Goal: Task Accomplishment & Management: Manage account settings

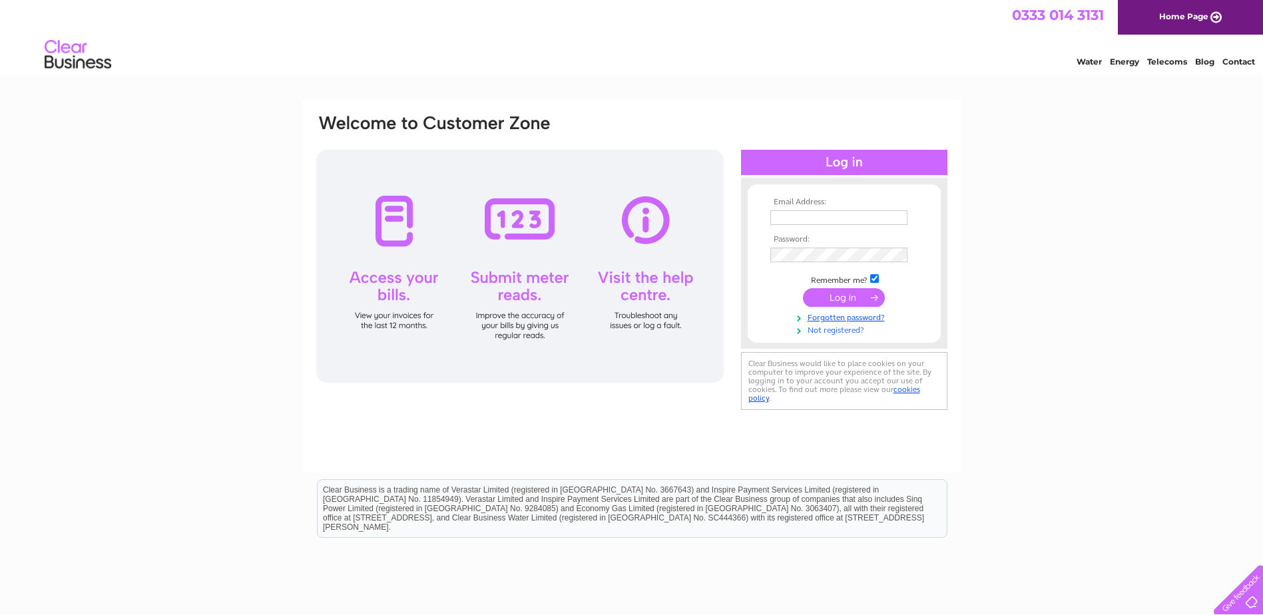
click at [839, 331] on link "Not registered?" at bounding box center [845, 329] width 151 height 13
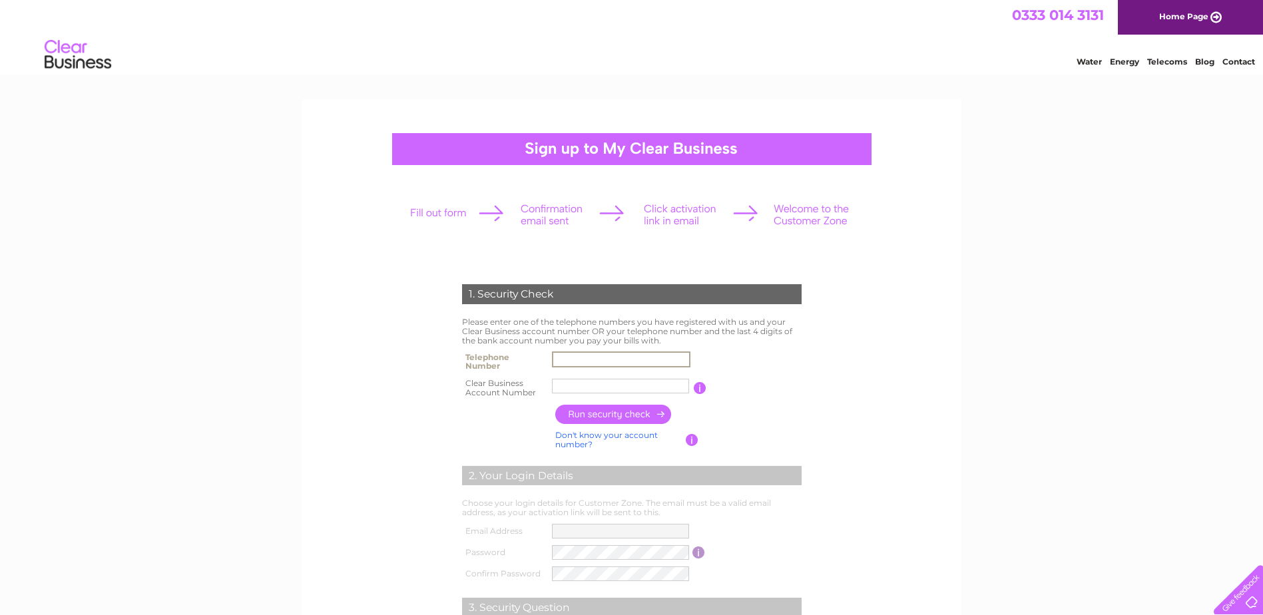
click at [595, 355] on input "text" at bounding box center [621, 360] width 138 height 16
type input "02030022500"
click at [587, 387] on input "E2 Servic" at bounding box center [621, 386] width 138 height 16
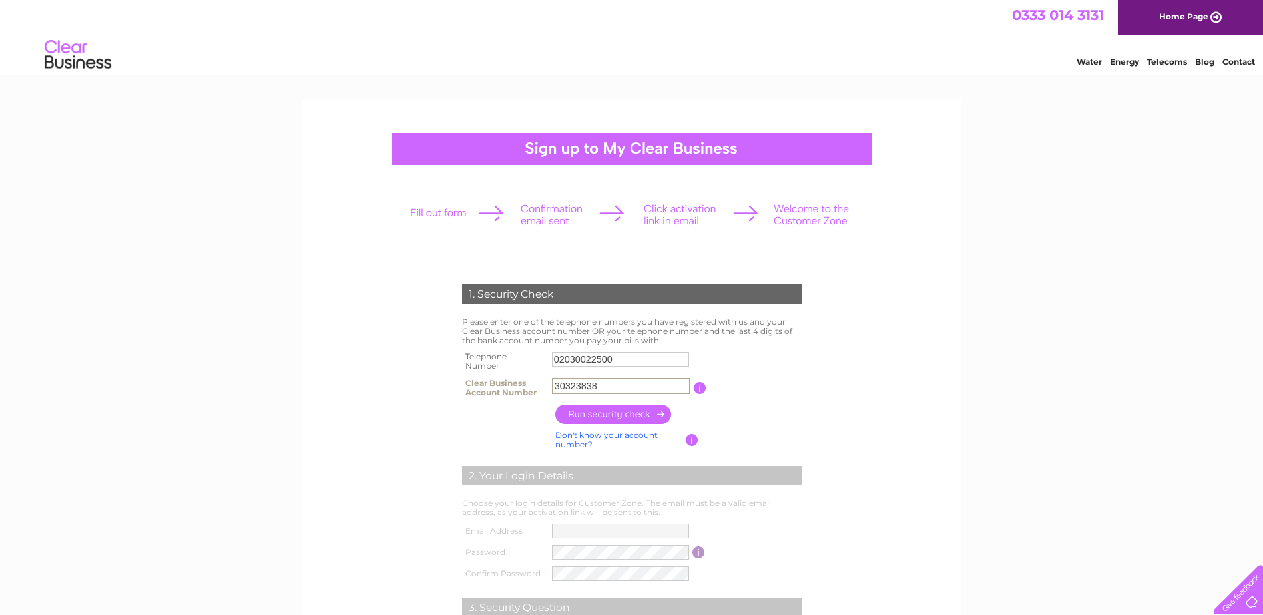
type input "30323838"
click at [585, 413] on input "button" at bounding box center [613, 414] width 117 height 19
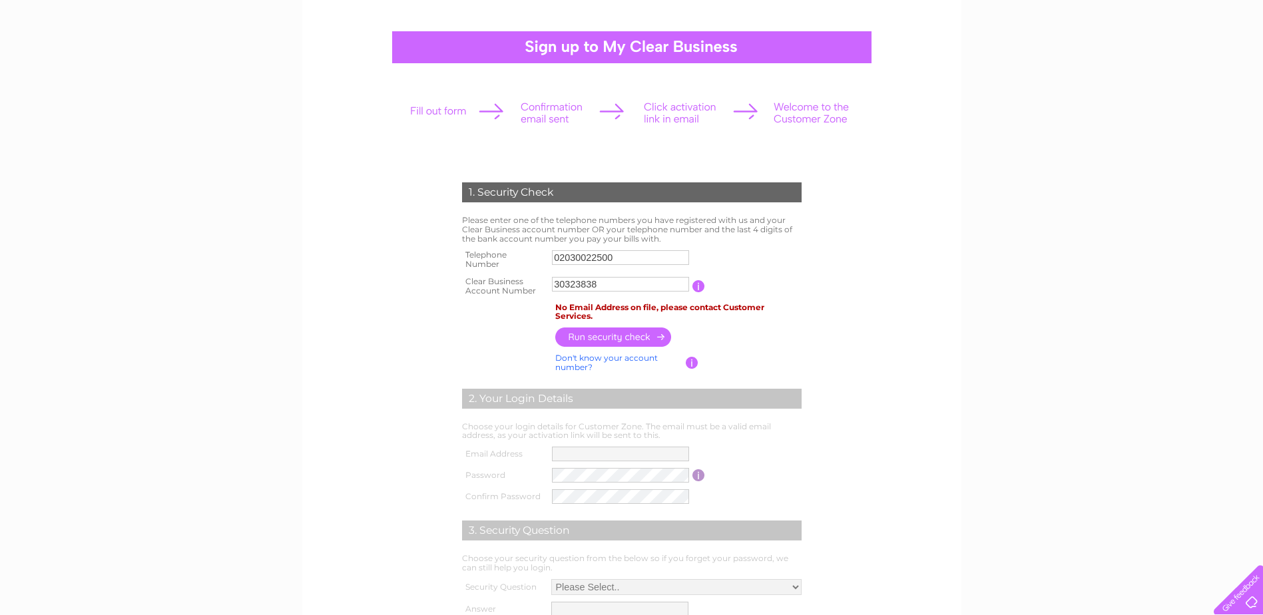
scroll to position [133, 0]
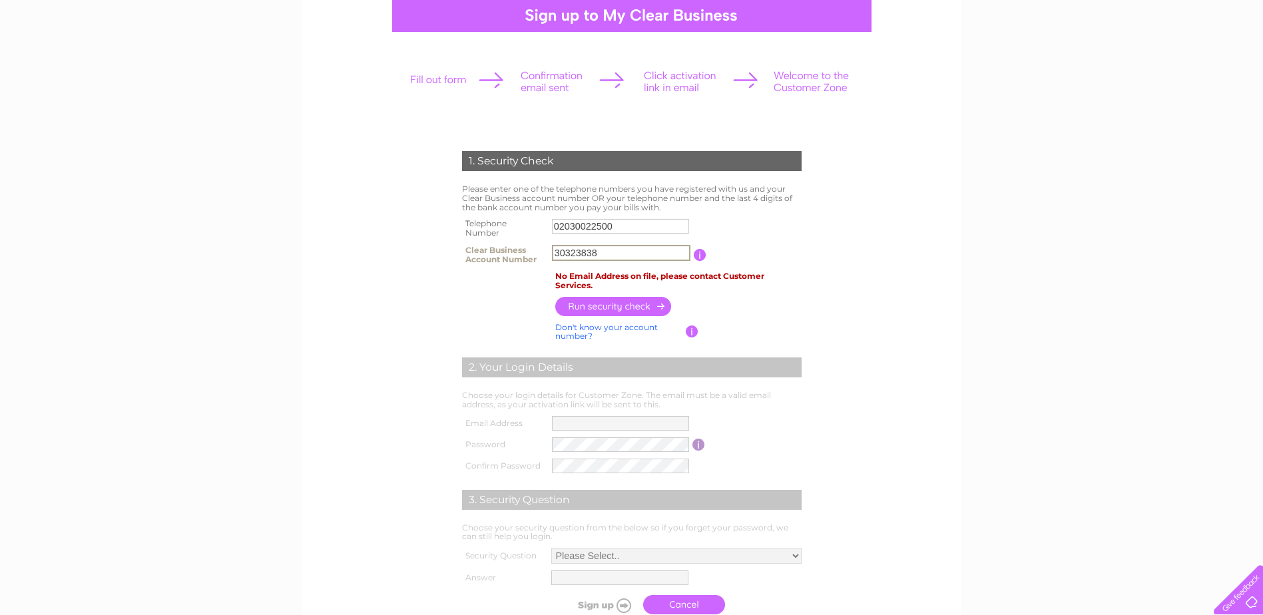
click at [610, 255] on input "30323838" at bounding box center [621, 253] width 138 height 16
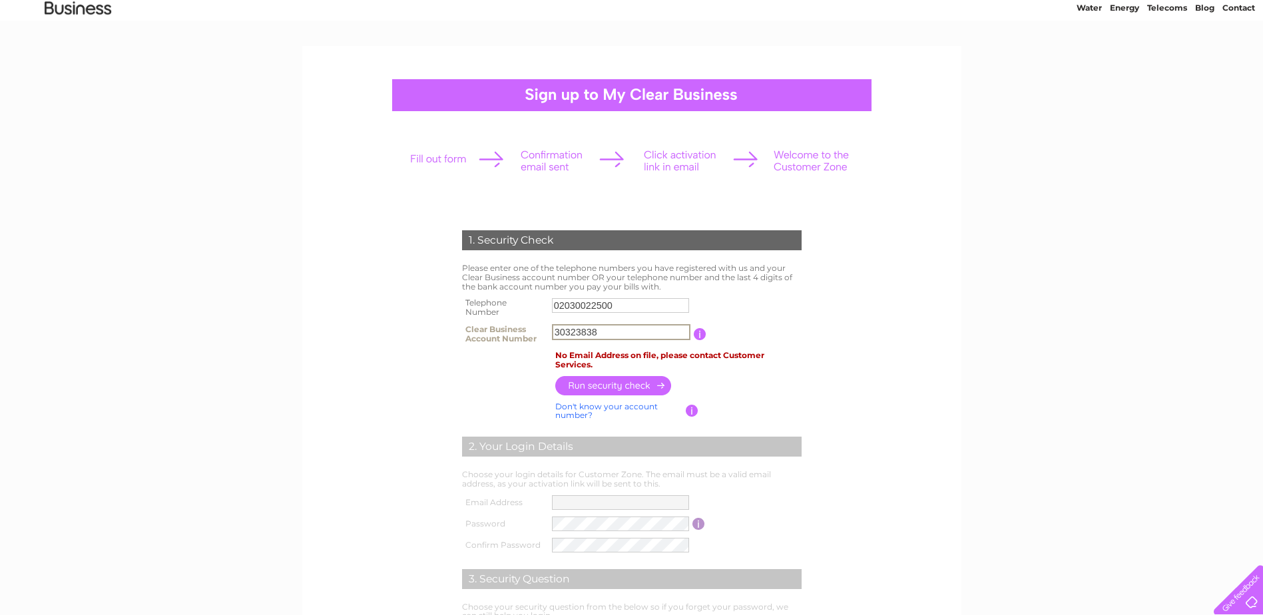
scroll to position [0, 0]
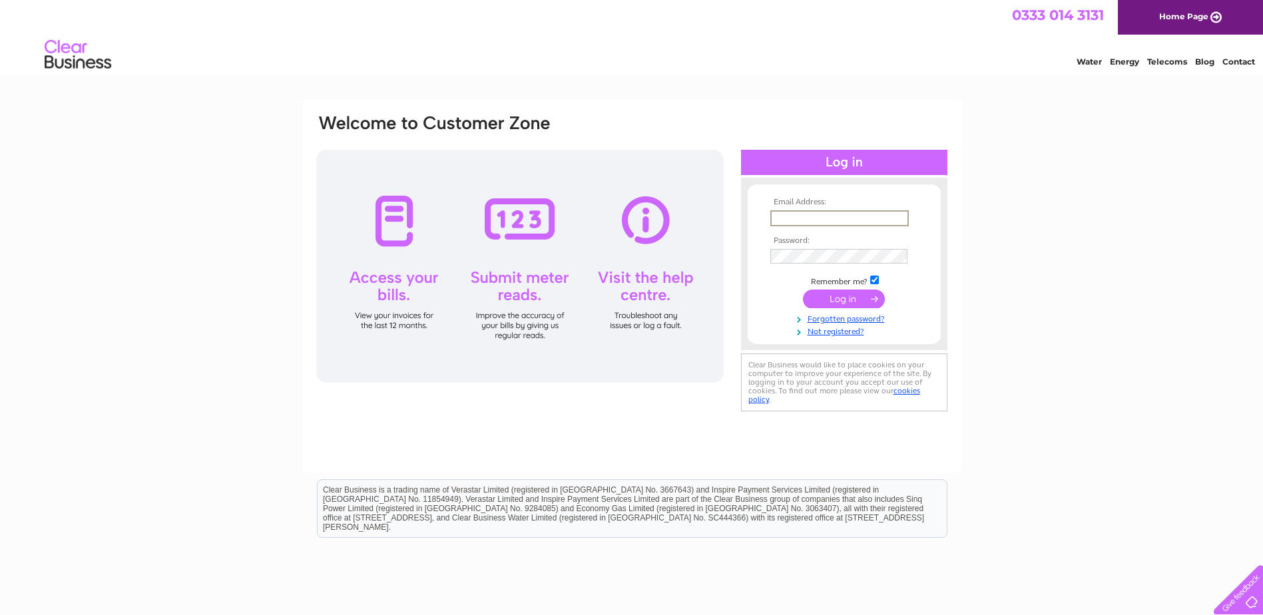
click at [824, 216] on input "text" at bounding box center [839, 218] width 138 height 16
paste input "nwbv@e2-services.co.uk"
type input "nwbv@e2-services.co.uk"
click at [833, 298] on input "submit" at bounding box center [844, 297] width 82 height 19
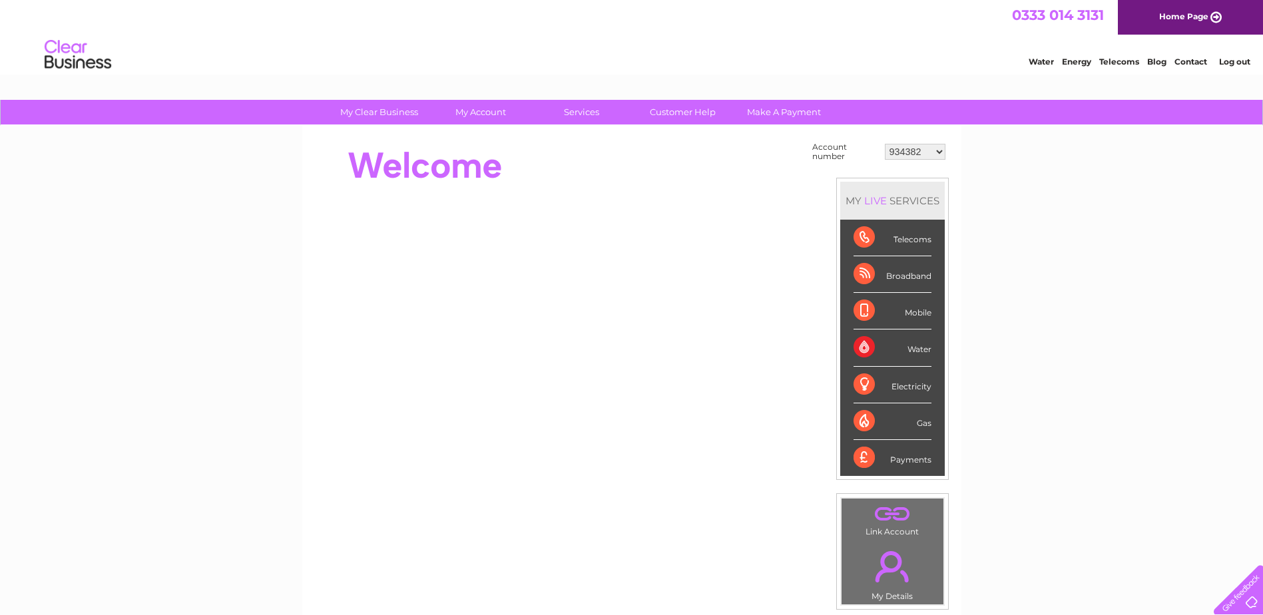
click at [907, 157] on select "934382 1156384 30320130" at bounding box center [915, 152] width 61 height 16
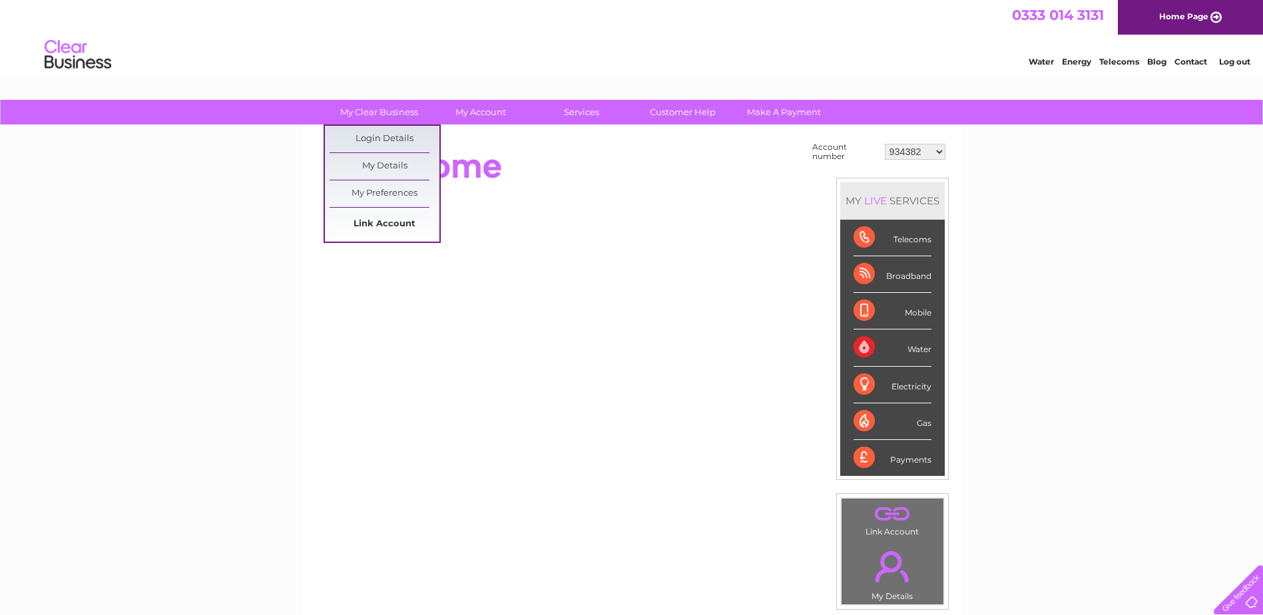
click at [377, 226] on link "Link Account" at bounding box center [385, 224] width 110 height 27
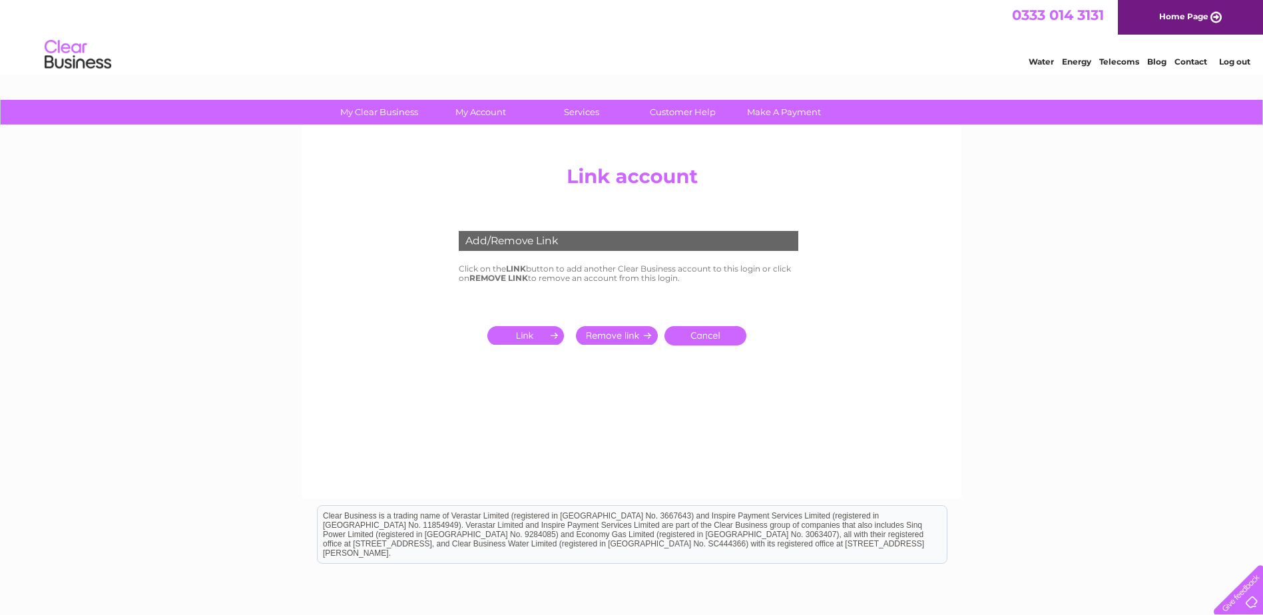
click at [521, 334] on input "submit" at bounding box center [528, 335] width 82 height 19
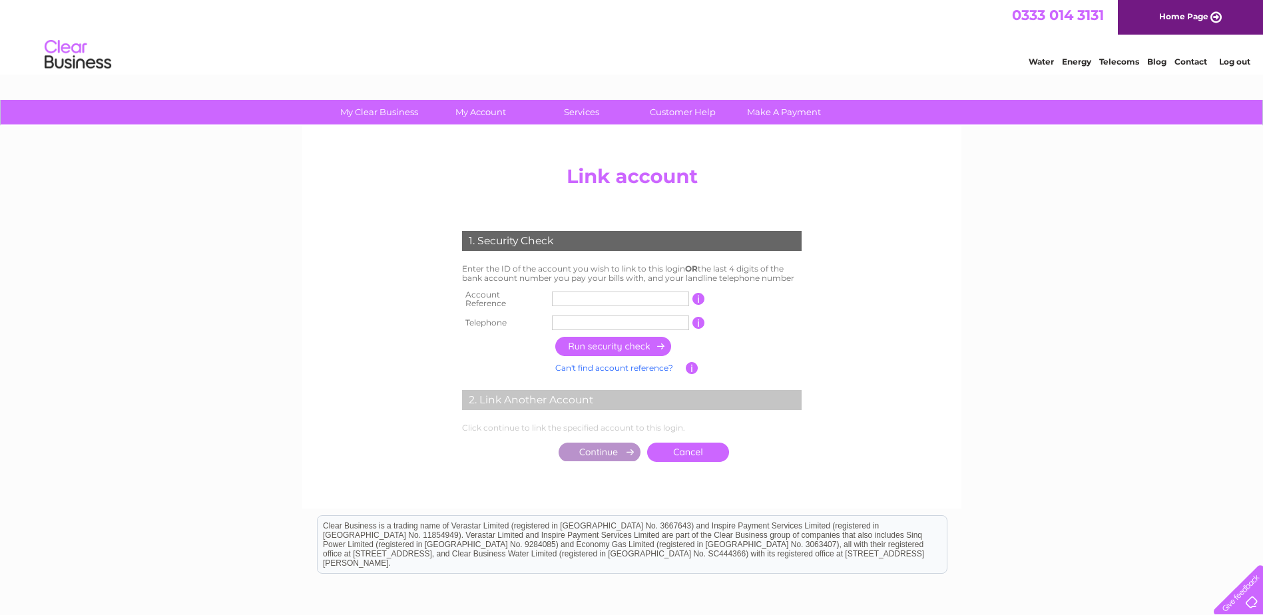
click at [568, 298] on input "text" at bounding box center [620, 299] width 137 height 15
type input "30323838"
click at [612, 316] on input "text" at bounding box center [620, 323] width 137 height 15
type input "02030022500"
click at [587, 340] on input "button" at bounding box center [613, 346] width 117 height 19
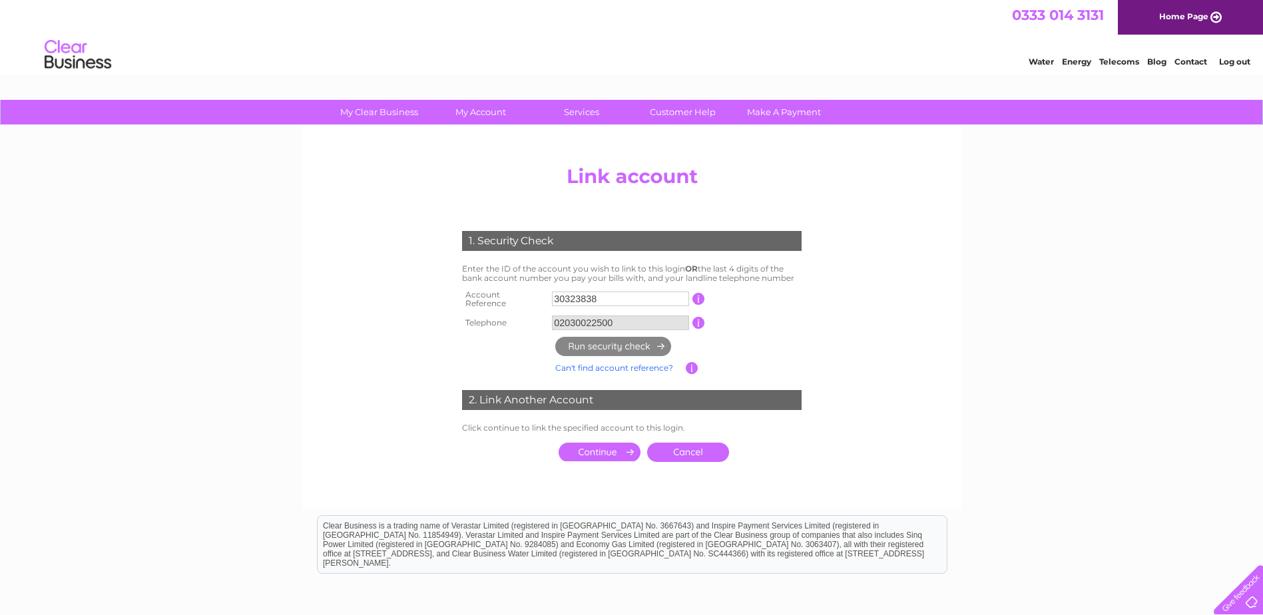
click at [585, 449] on input "submit" at bounding box center [600, 452] width 82 height 19
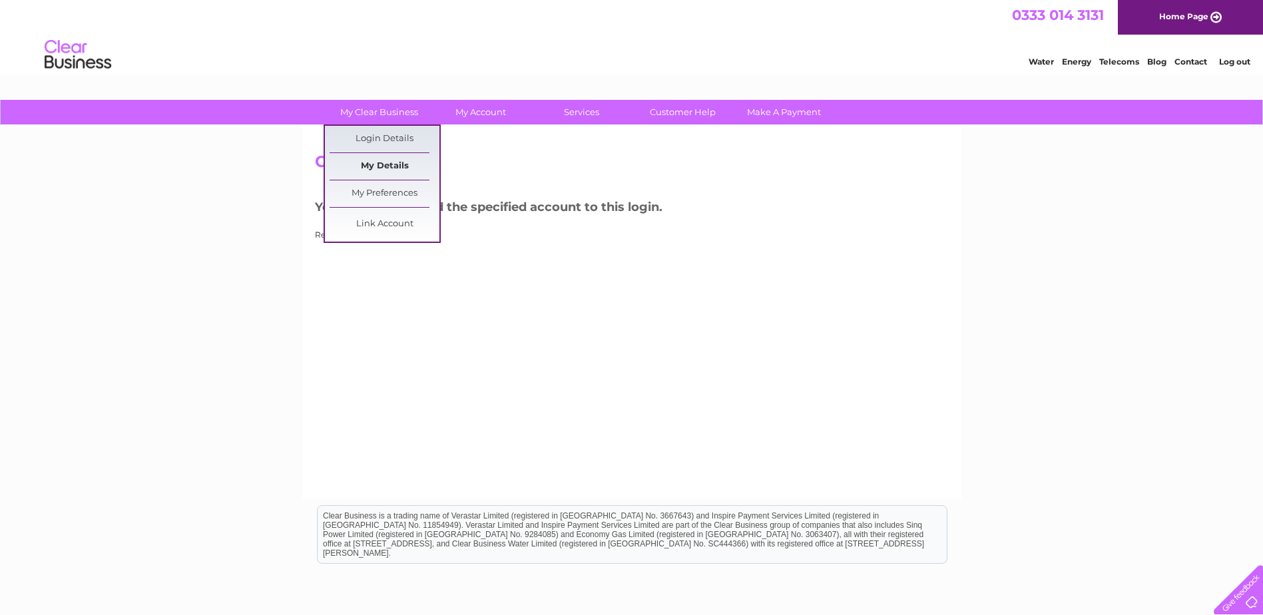
click at [383, 161] on link "My Details" at bounding box center [385, 166] width 110 height 27
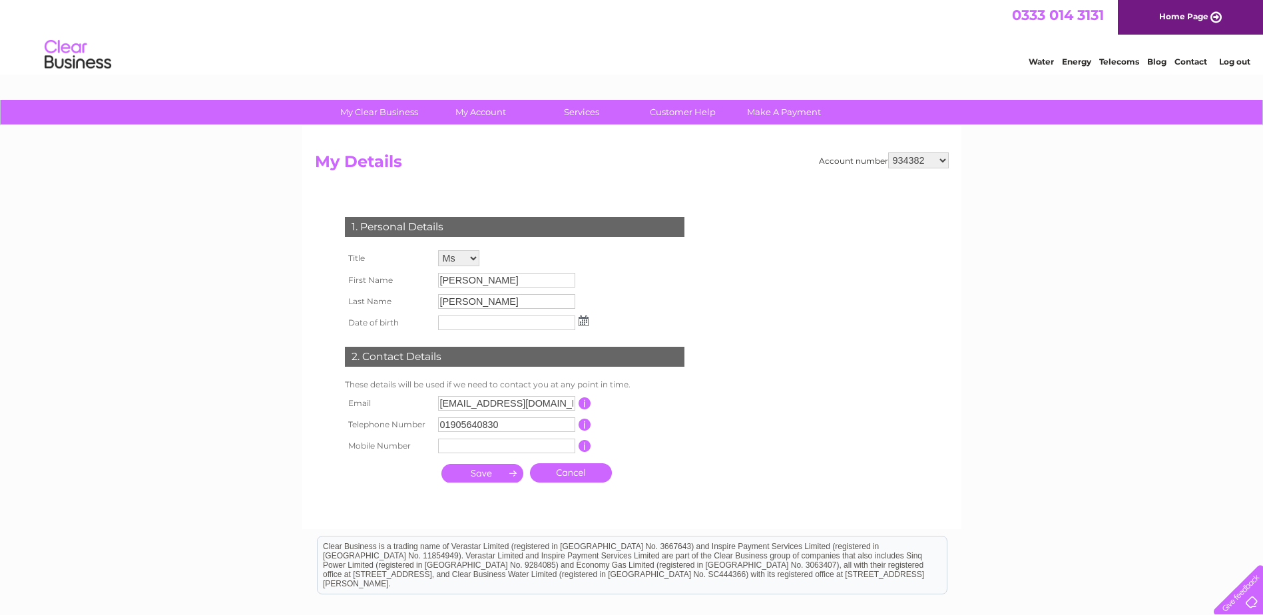
click at [920, 159] on select "934382 1156384 30320130 30323838" at bounding box center [918, 160] width 61 height 16
select select "30323838"
click at [888, 152] on select "934382 1156384 30320130 30323838" at bounding box center [918, 160] width 61 height 16
click at [466, 327] on input "text" at bounding box center [506, 323] width 137 height 15
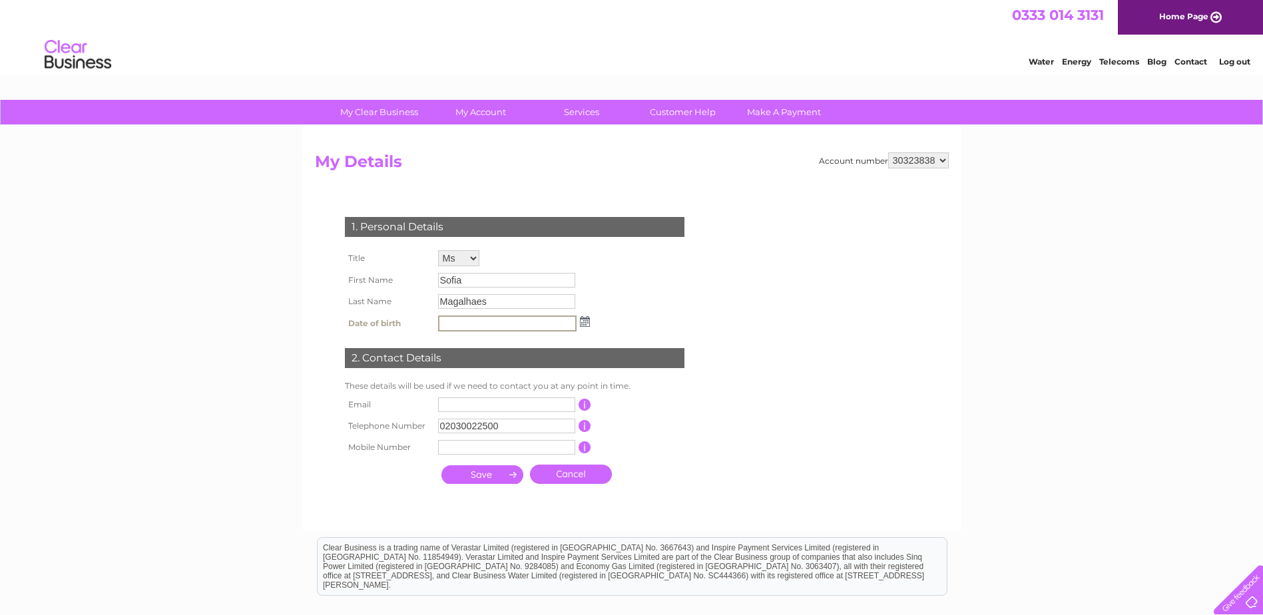
click at [447, 403] on input "text" at bounding box center [506, 404] width 137 height 15
type input "nwbv-e2@jci.com"
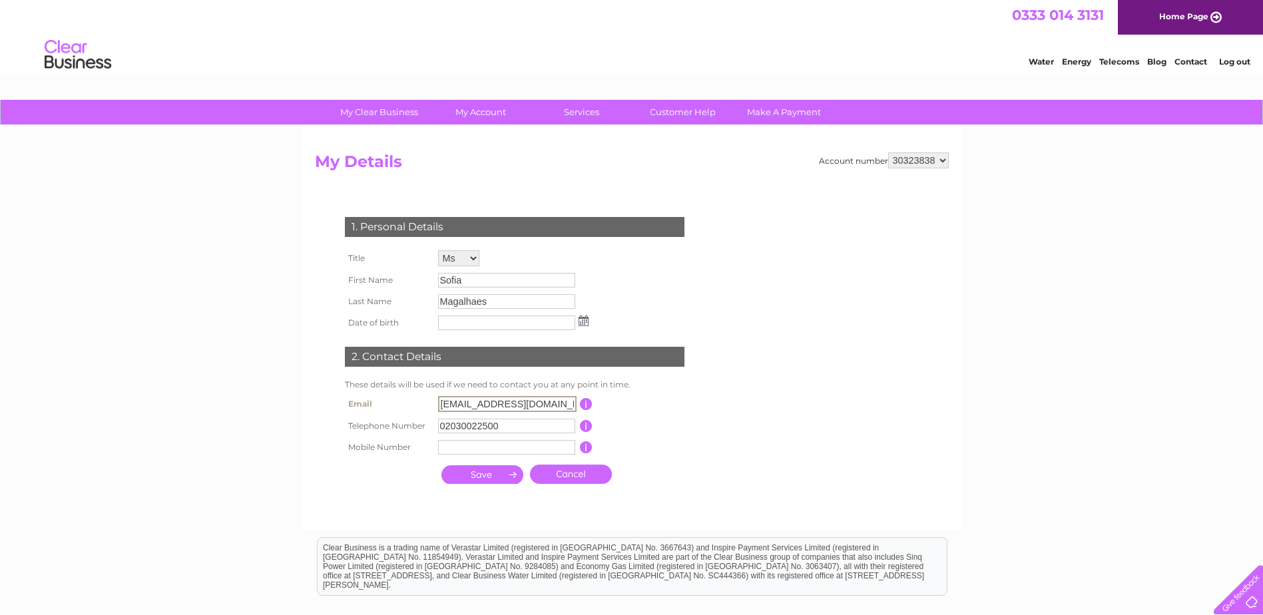
drag, startPoint x: 468, startPoint y: 397, endPoint x: 462, endPoint y: 402, distance: 7.6
click at [467, 397] on input "nwbv-e2@jci.com" at bounding box center [507, 404] width 138 height 16
click at [454, 407] on input "nwbv-e2@jci.com" at bounding box center [507, 404] width 138 height 16
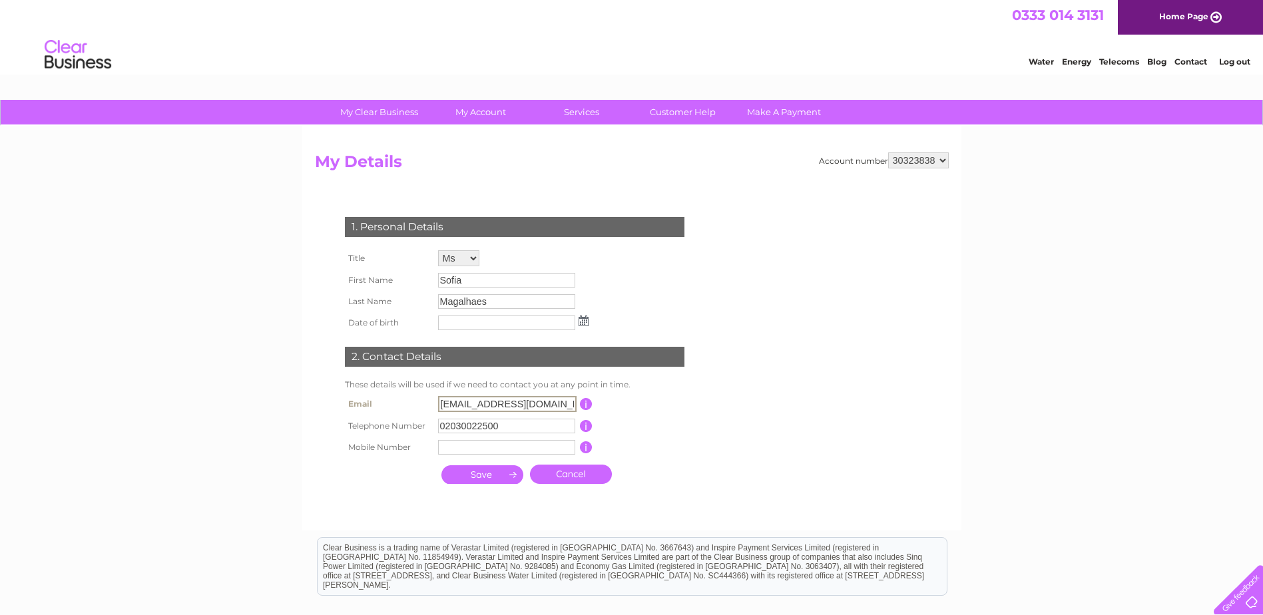
click at [456, 321] on input "text" at bounding box center [506, 323] width 137 height 15
type input "30/11/1990"
click at [399, 367] on div "2. Contact Details" at bounding box center [515, 358] width 340 height 20
click at [483, 470] on input "submit" at bounding box center [482, 473] width 82 height 19
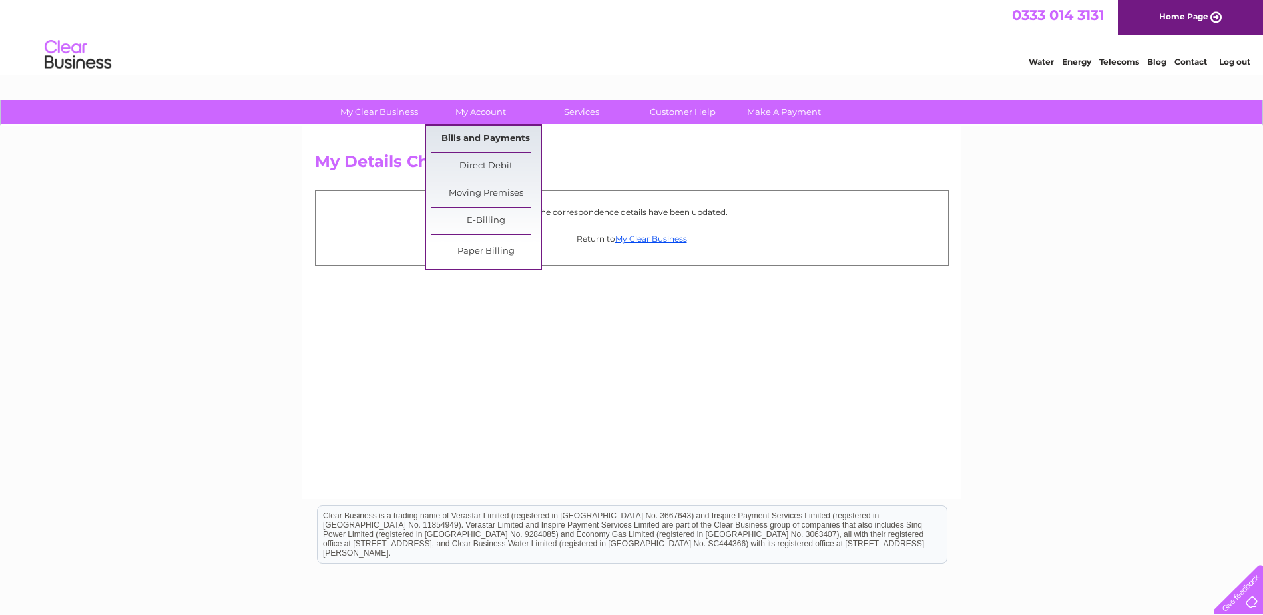
click at [459, 138] on link "Bills and Payments" at bounding box center [486, 139] width 110 height 27
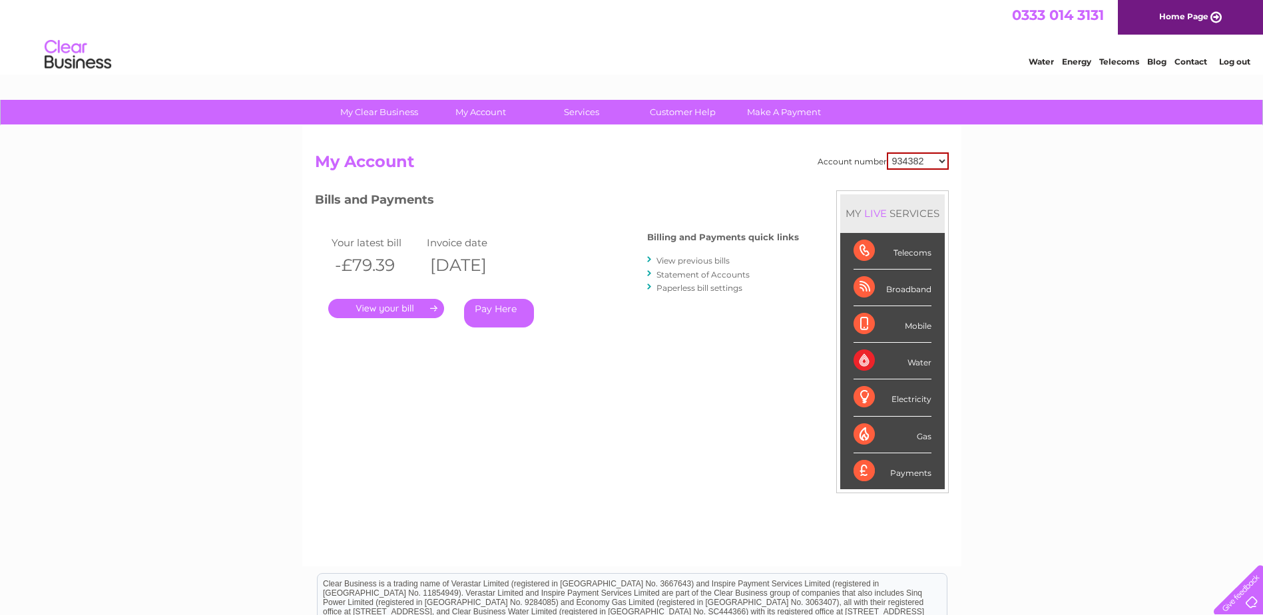
click at [914, 156] on select "934382 1156384 30320130 30323838" at bounding box center [918, 160] width 62 height 17
select select "30323838"
click at [887, 152] on select "934382 1156384 30320130 30323838" at bounding box center [918, 160] width 62 height 17
click at [685, 274] on link "Statement of Accounts" at bounding box center [702, 275] width 93 height 10
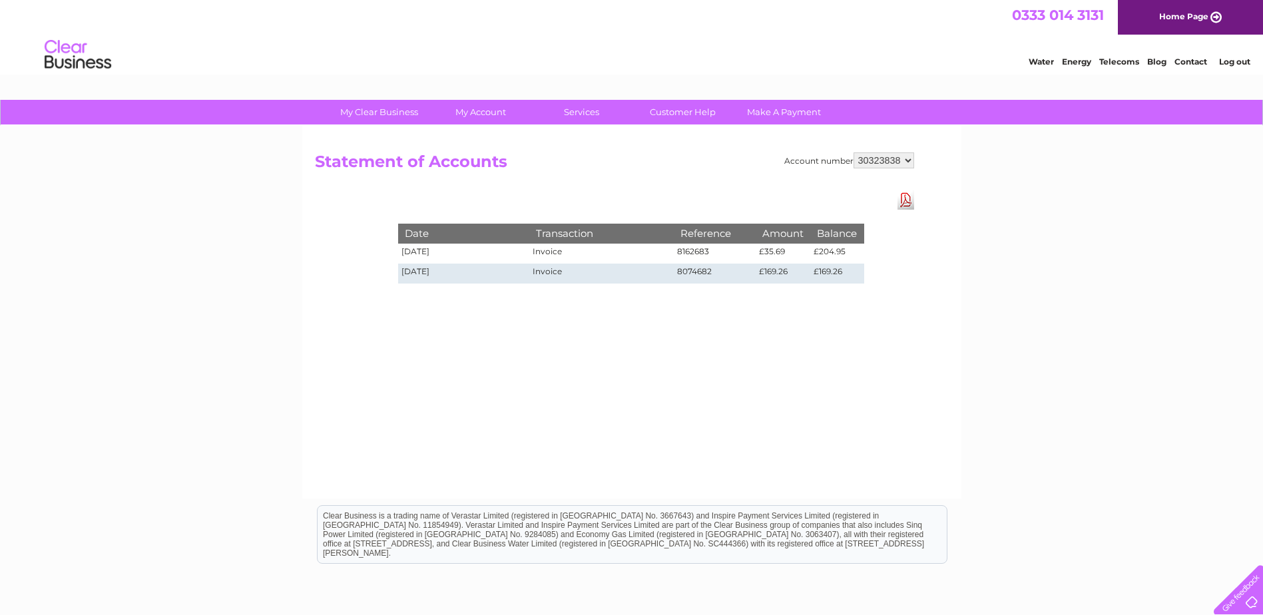
click at [622, 181] on div "Account number 934382 1156384 30320130 30323838 Statement of Accounts Download …" at bounding box center [631, 312] width 659 height 373
click at [436, 275] on td "02/09/2025" at bounding box center [464, 274] width 132 height 20
click at [836, 252] on td "£204.95" at bounding box center [836, 254] width 53 height 20
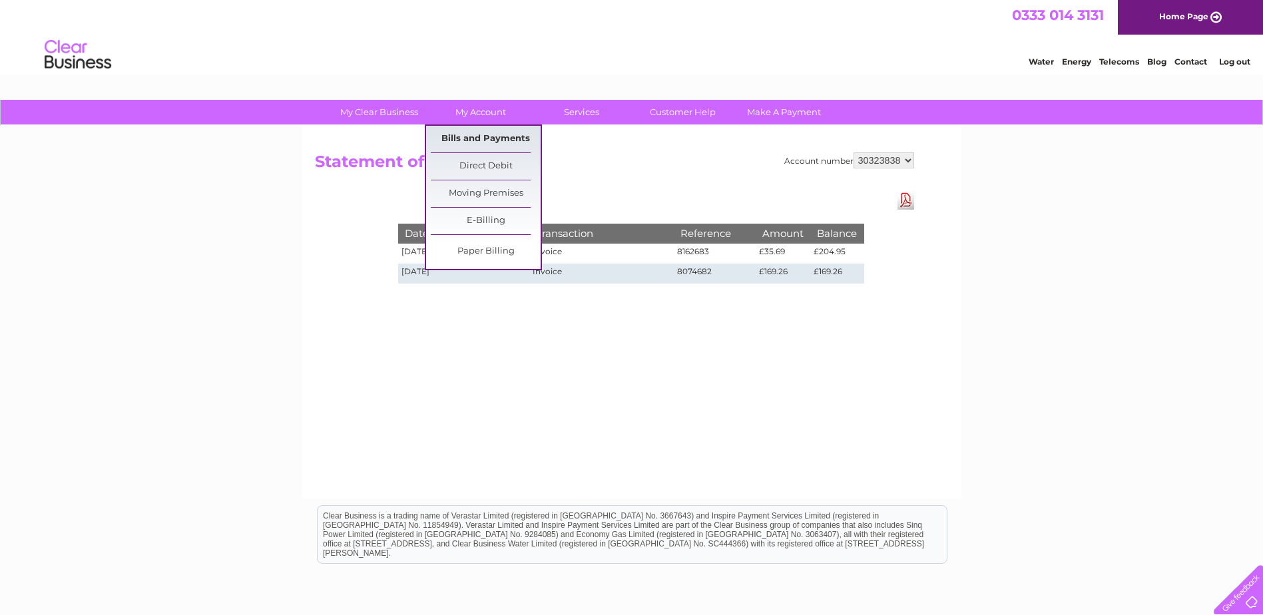
click at [485, 141] on link "Bills and Payments" at bounding box center [486, 139] width 110 height 27
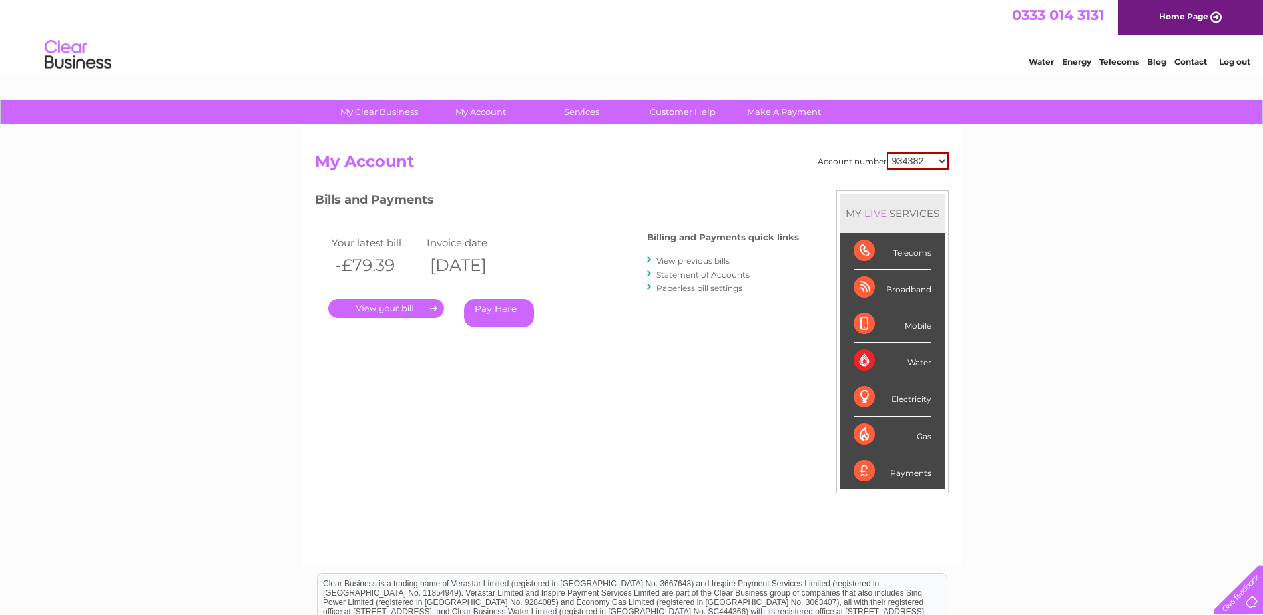
click at [902, 161] on select "934382 1156384 30320130 30323838" at bounding box center [918, 160] width 62 height 17
select select "30323838"
click at [887, 152] on select "934382 1156384 30320130 30323838" at bounding box center [918, 160] width 62 height 17
click at [352, 309] on link "." at bounding box center [386, 308] width 116 height 19
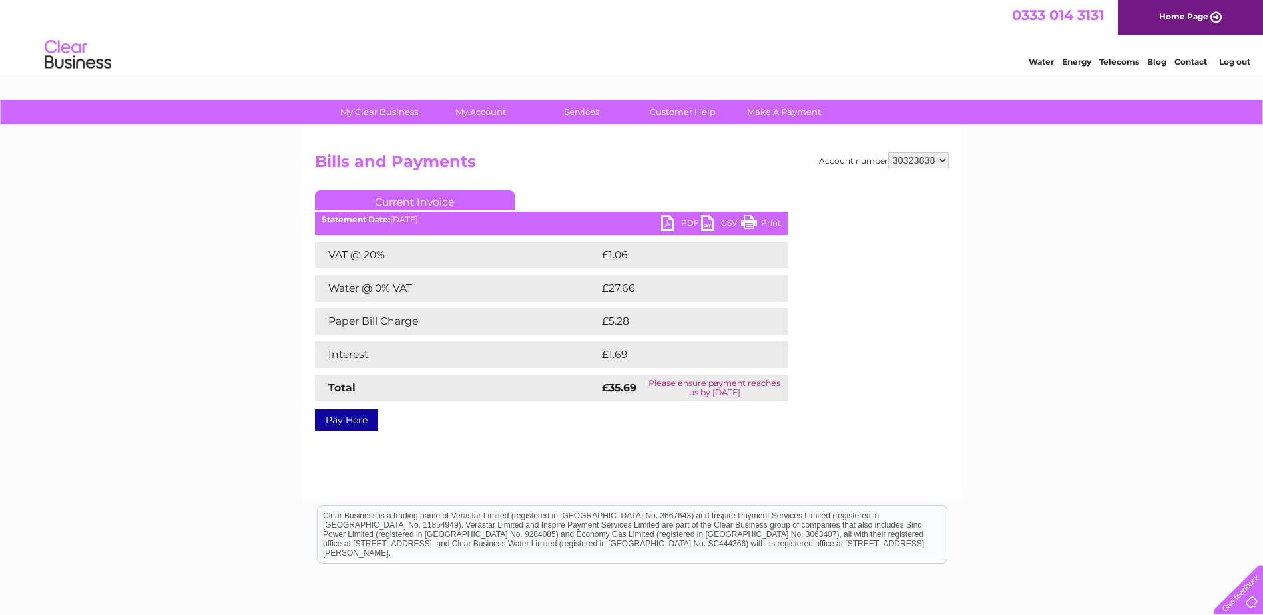
click at [676, 224] on link "PDF" at bounding box center [681, 224] width 40 height 19
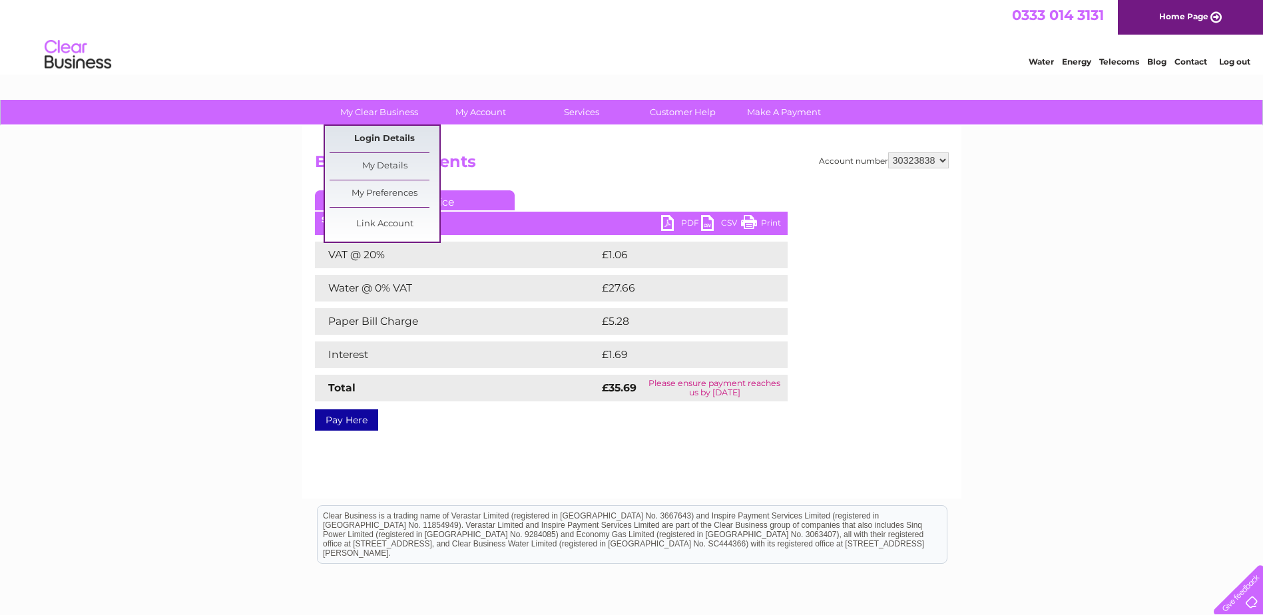
click at [385, 138] on link "Login Details" at bounding box center [385, 139] width 110 height 27
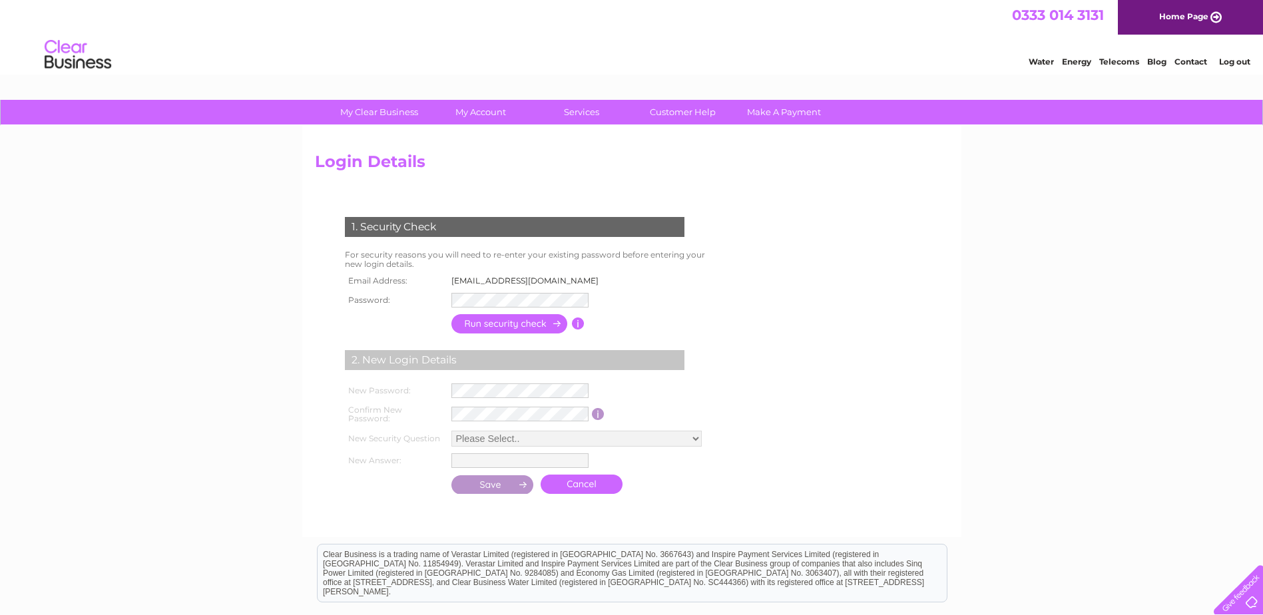
click at [763, 250] on form "1. Security Check For security reasons you will need to re-enter your existing …" at bounding box center [632, 357] width 634 height 334
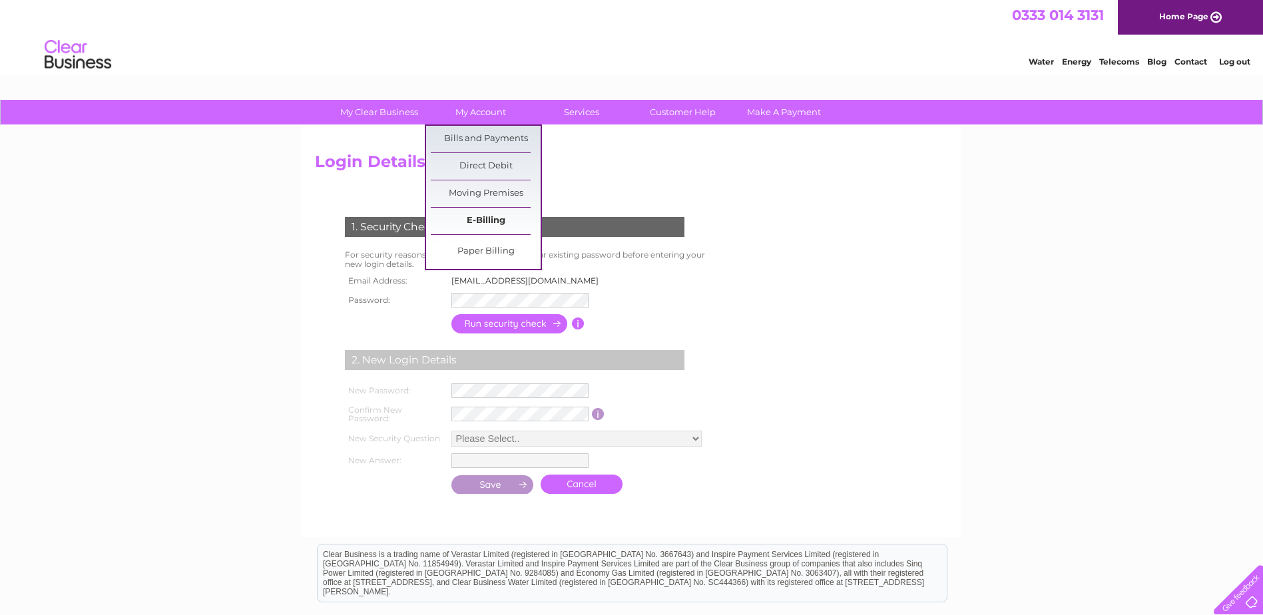
click at [476, 222] on link "E-Billing" at bounding box center [486, 221] width 110 height 27
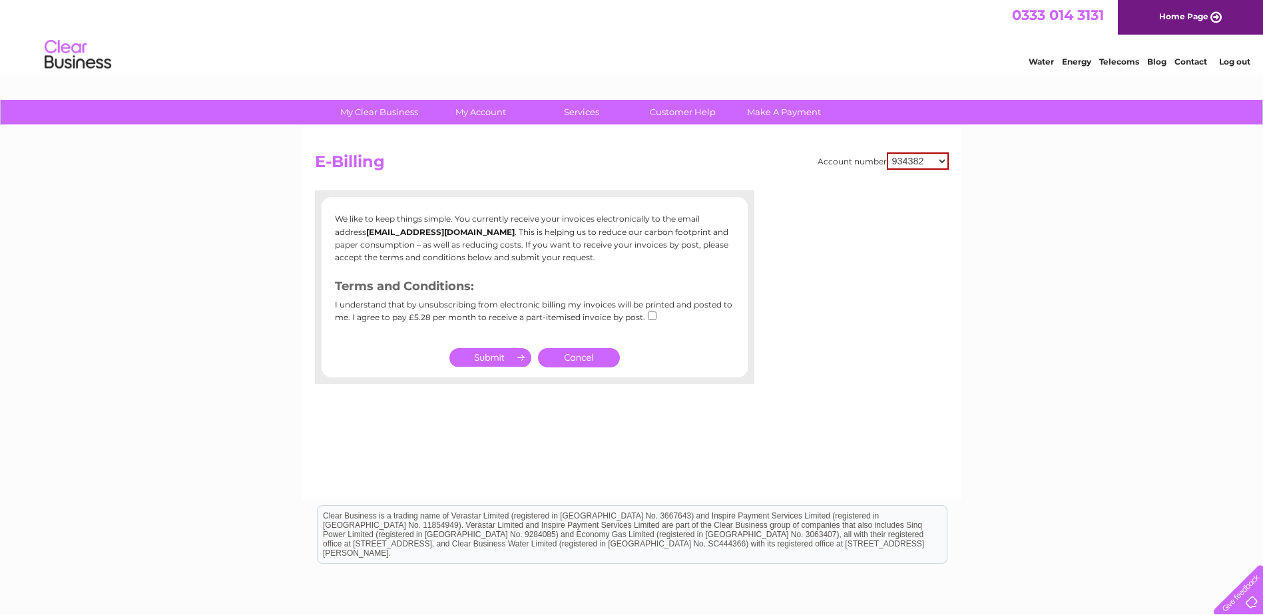
click at [902, 161] on select "934382 1156384 30320130 30323838" at bounding box center [918, 160] width 62 height 17
select select "30323838"
click at [887, 152] on select "934382 1156384 30320130 30323838" at bounding box center [918, 160] width 62 height 17
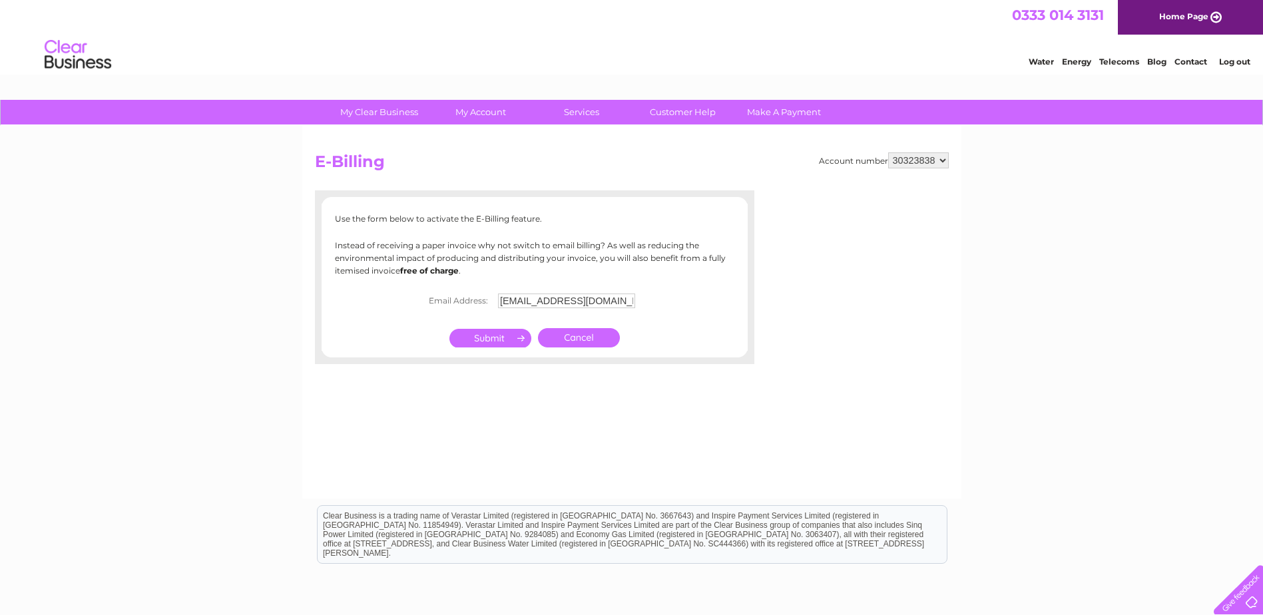
click at [483, 338] on input "submit" at bounding box center [490, 338] width 82 height 19
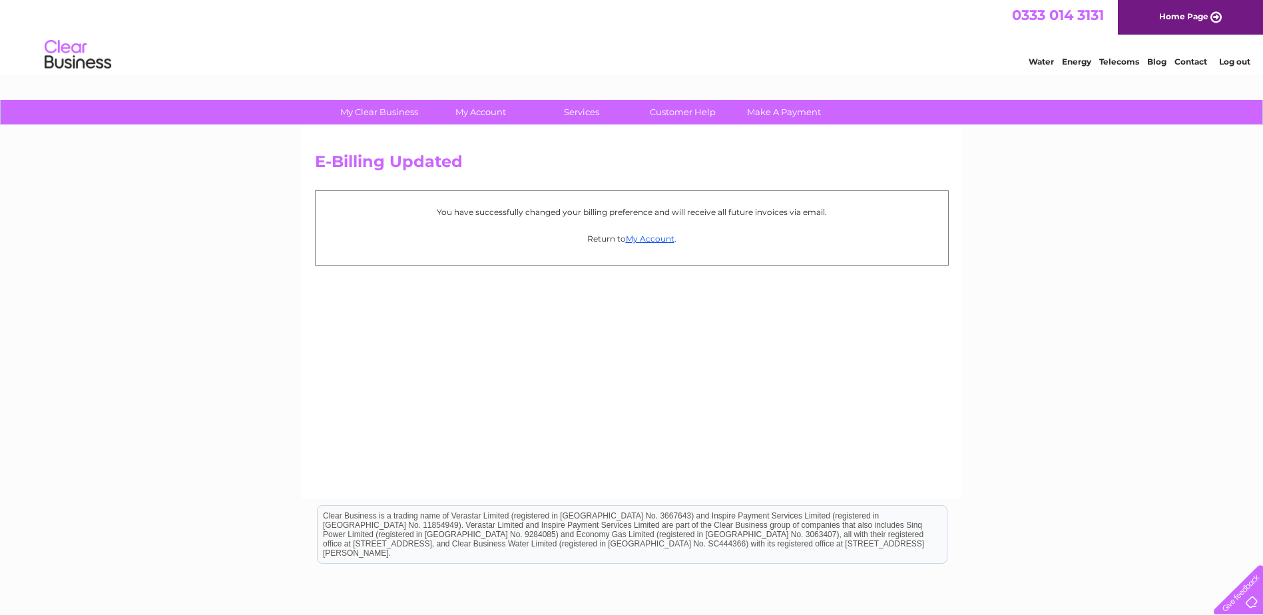
click at [561, 326] on div "E-Billing Updated You have successfully changed your billing preference and wil…" at bounding box center [631, 312] width 659 height 373
click at [1226, 58] on link "Log out" at bounding box center [1234, 62] width 31 height 10
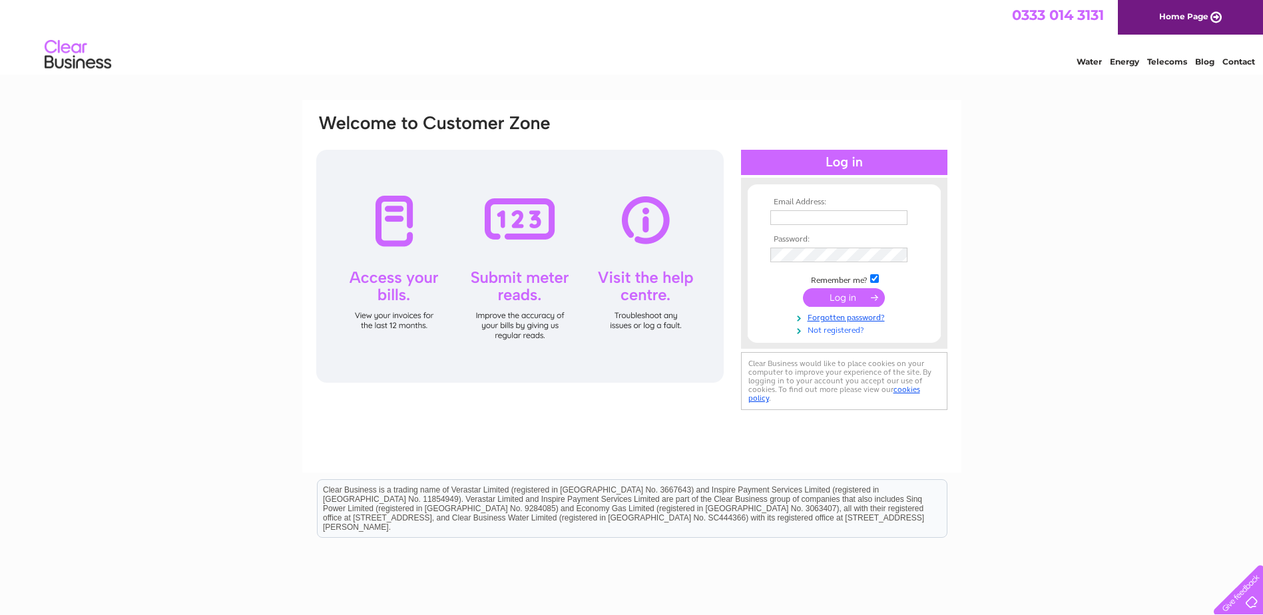
click at [813, 331] on link "Not registered?" at bounding box center [845, 329] width 151 height 13
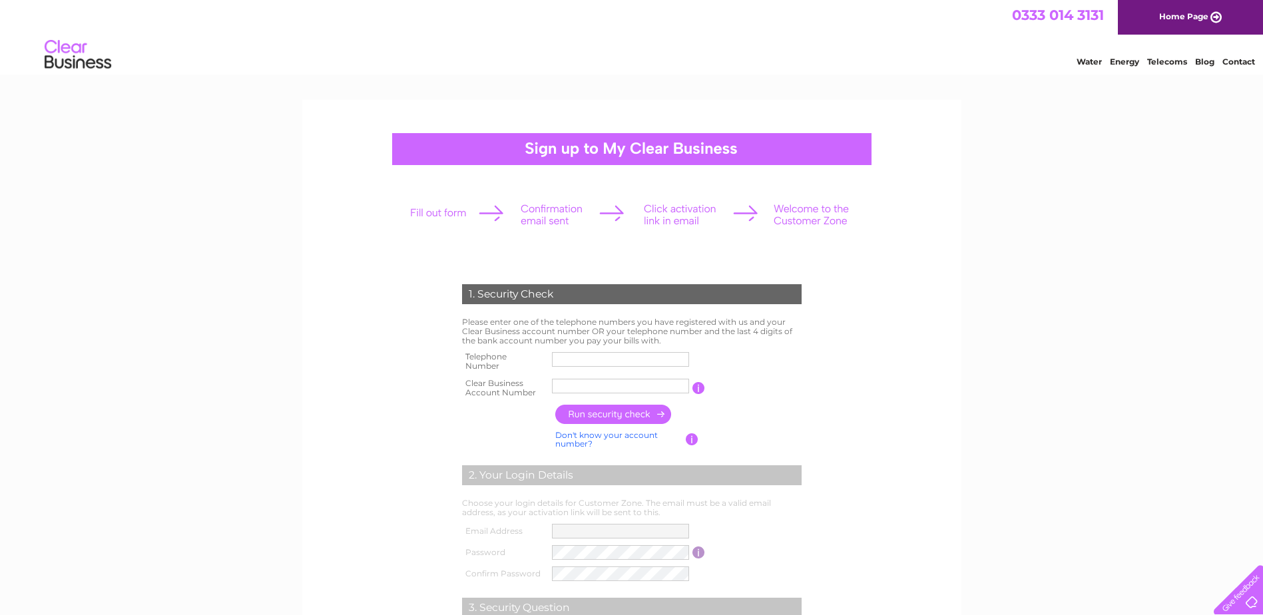
click at [572, 361] on input "text" at bounding box center [620, 359] width 137 height 15
type input "02030022500"
click at [582, 384] on input "E2 Servic" at bounding box center [621, 386] width 138 height 16
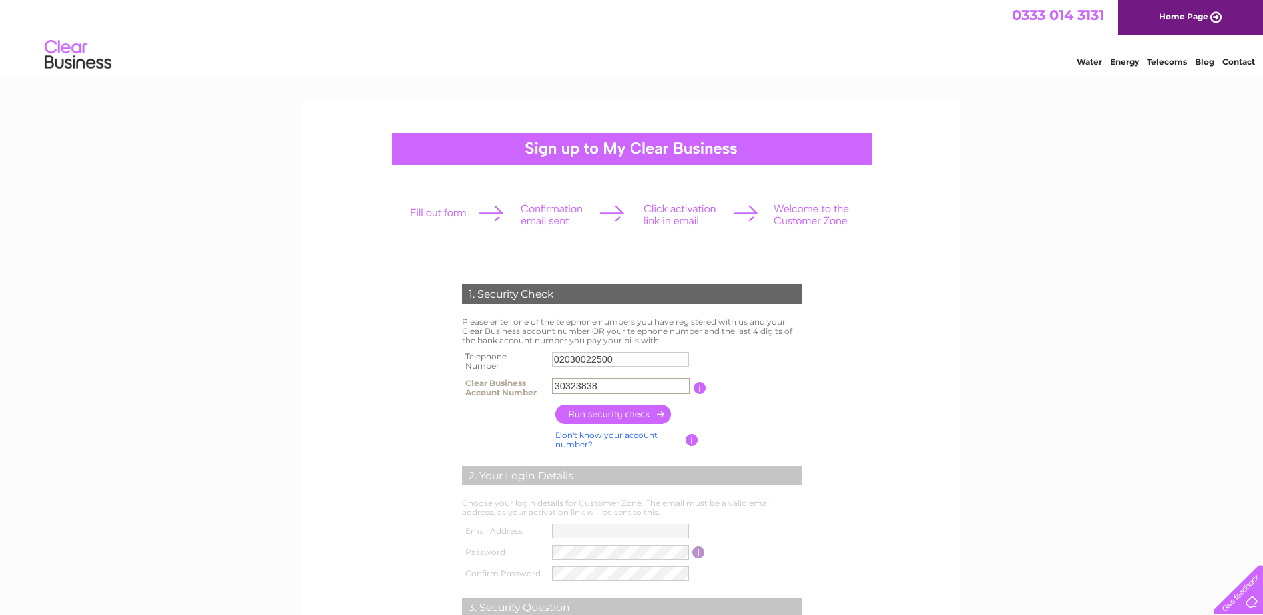
type input "30323838"
click at [595, 415] on input "button" at bounding box center [613, 414] width 117 height 19
type input "nw*****@jc*****"
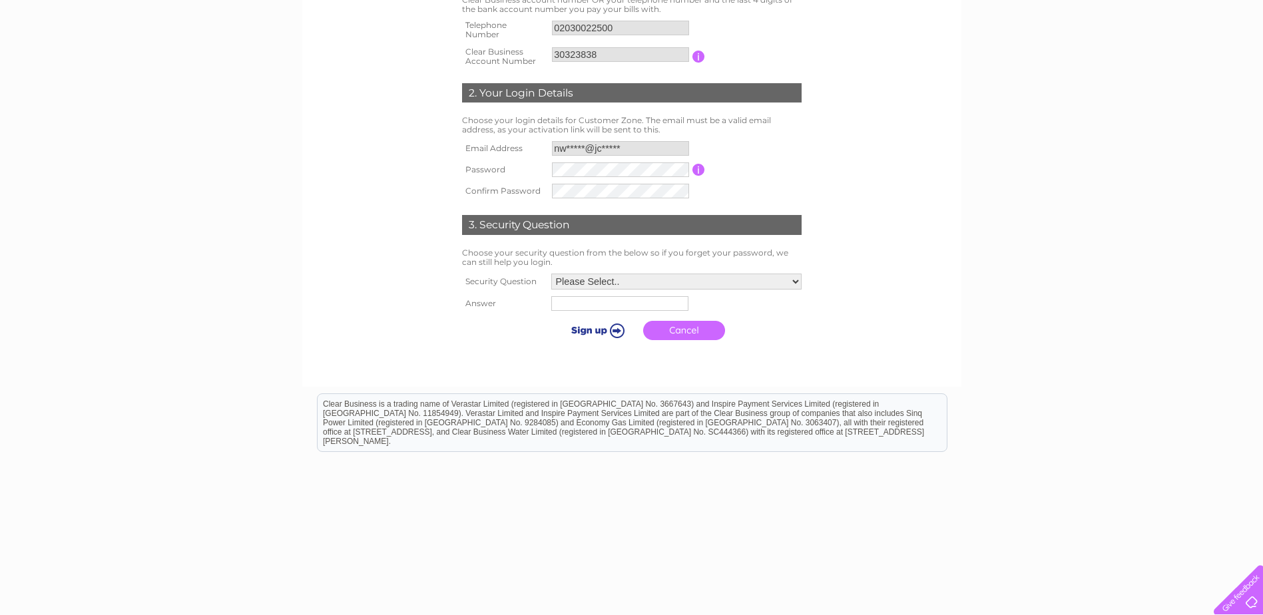
scroll to position [333, 0]
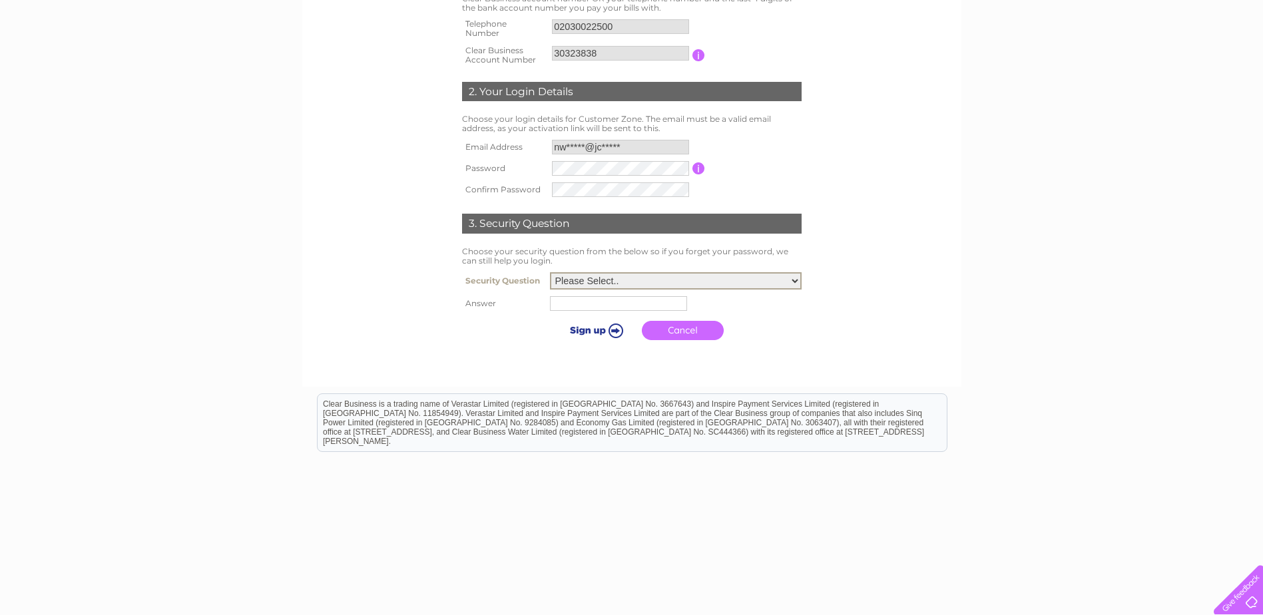
click at [632, 283] on select "Please Select.. In what town or city was your first job? In what town or city d…" at bounding box center [676, 280] width 252 height 17
select select "1"
click at [550, 273] on select "Please Select.. In what town or city was your first job? In what town or city d…" at bounding box center [676, 280] width 252 height 17
click at [572, 302] on input "text" at bounding box center [618, 303] width 137 height 15
paste input "Birmingham"
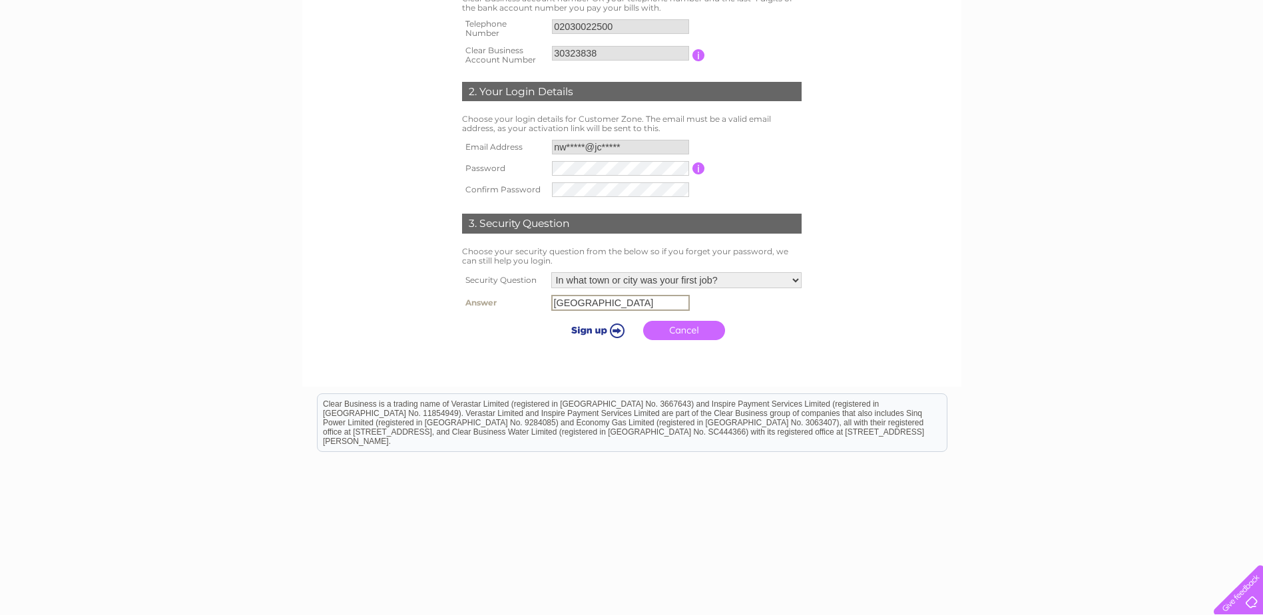
type input "Birmingham"
click at [583, 332] on input "submit" at bounding box center [596, 330] width 82 height 19
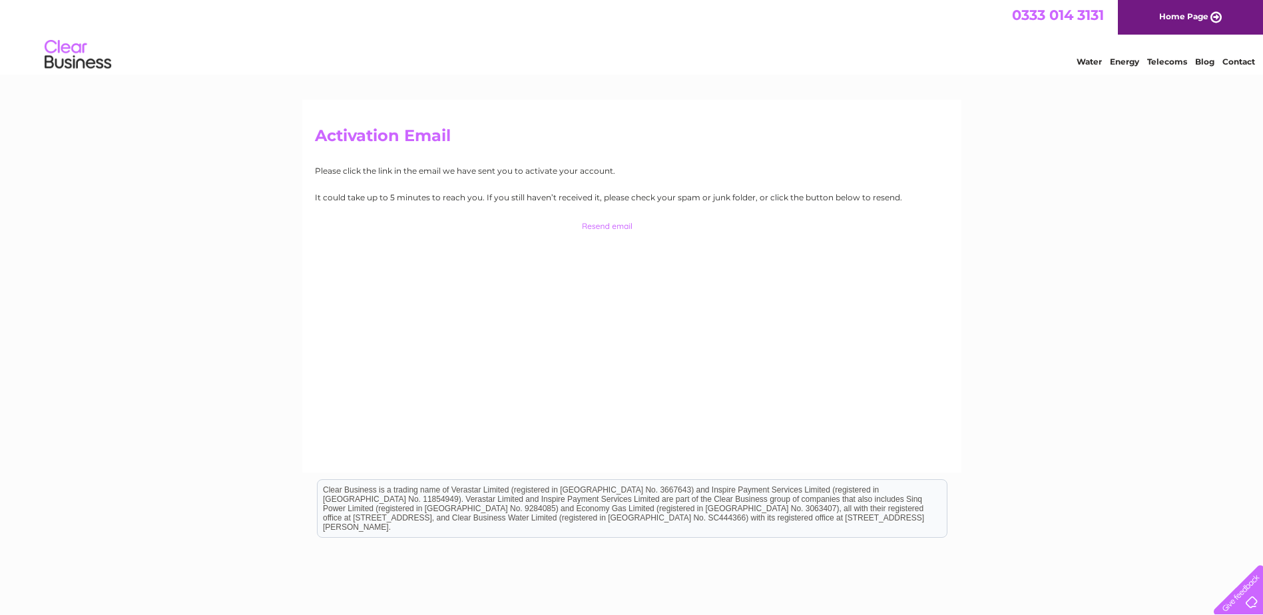
click at [538, 316] on div "Activation Email Please click the link in the email we have sent you to activat…" at bounding box center [631, 286] width 659 height 373
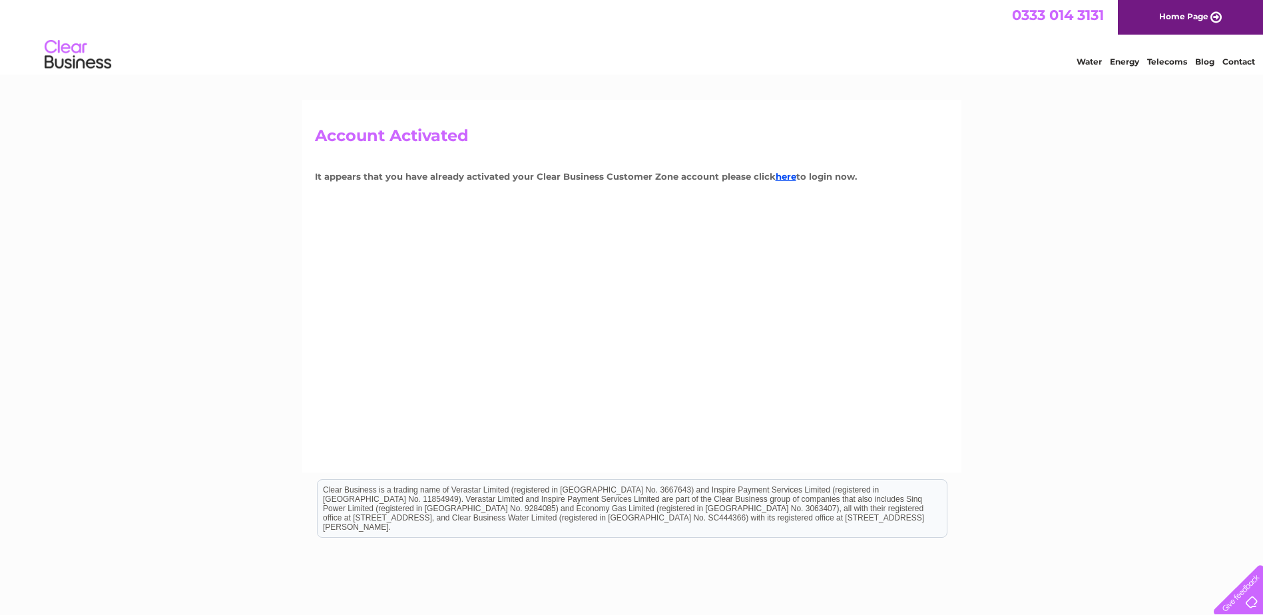
drag, startPoint x: 522, startPoint y: 144, endPoint x: 522, endPoint y: 134, distance: 9.3
click at [522, 142] on h2 "Account Activated" at bounding box center [632, 138] width 634 height 25
click at [785, 178] on link "here" at bounding box center [786, 176] width 21 height 11
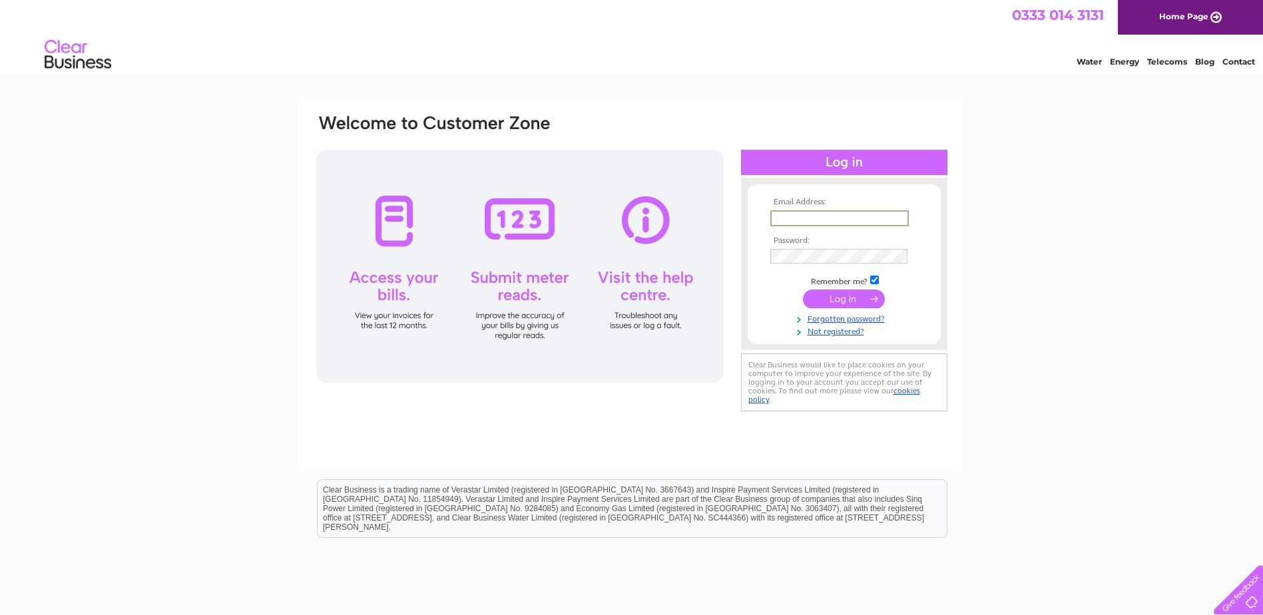
click at [798, 214] on input "text" at bounding box center [839, 218] width 138 height 16
type input "[EMAIL_ADDRESS][DOMAIN_NAME]"
click at [834, 301] on input "submit" at bounding box center [844, 297] width 82 height 19
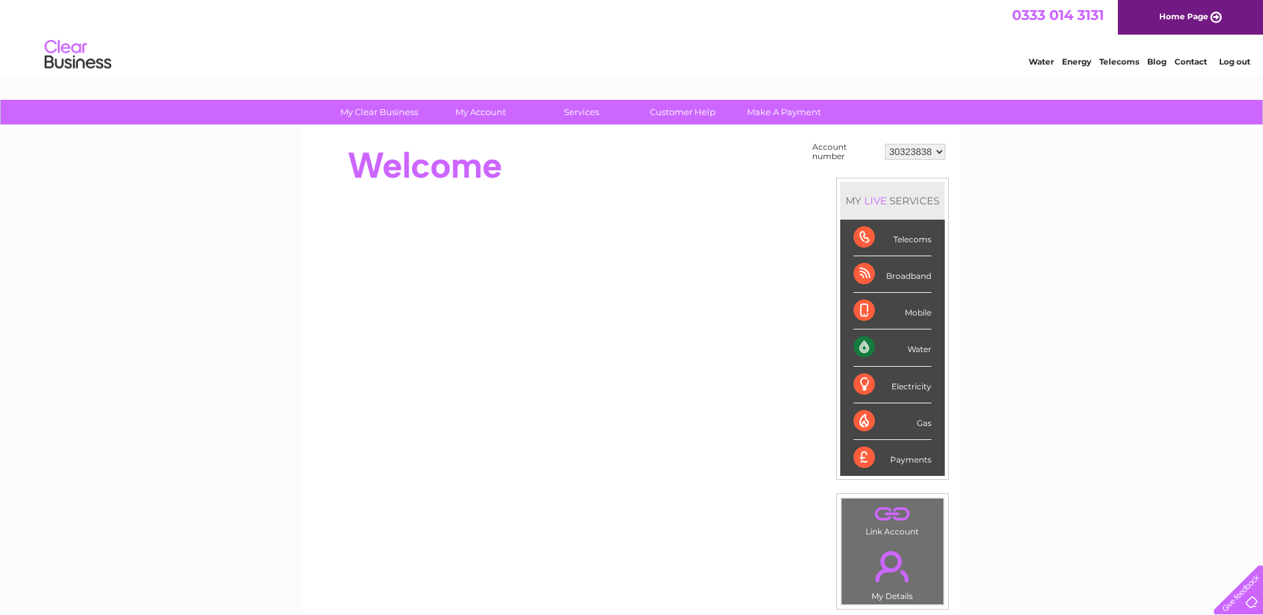
click at [897, 153] on select "30323838" at bounding box center [915, 152] width 61 height 16
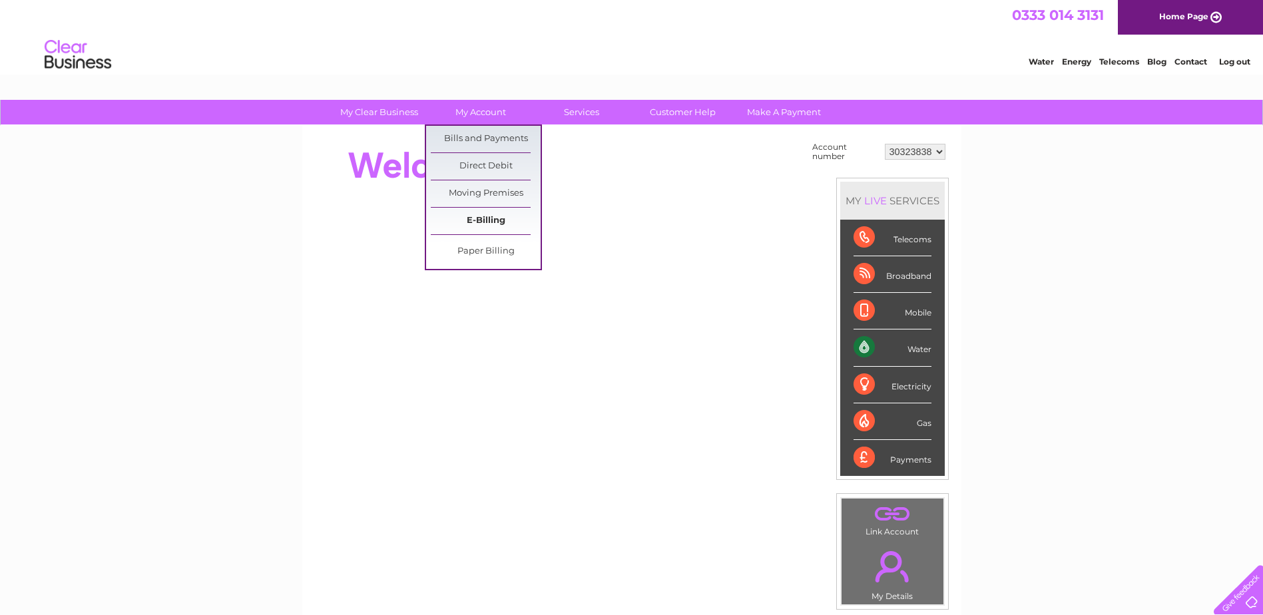
click at [479, 210] on link "E-Billing" at bounding box center [486, 221] width 110 height 27
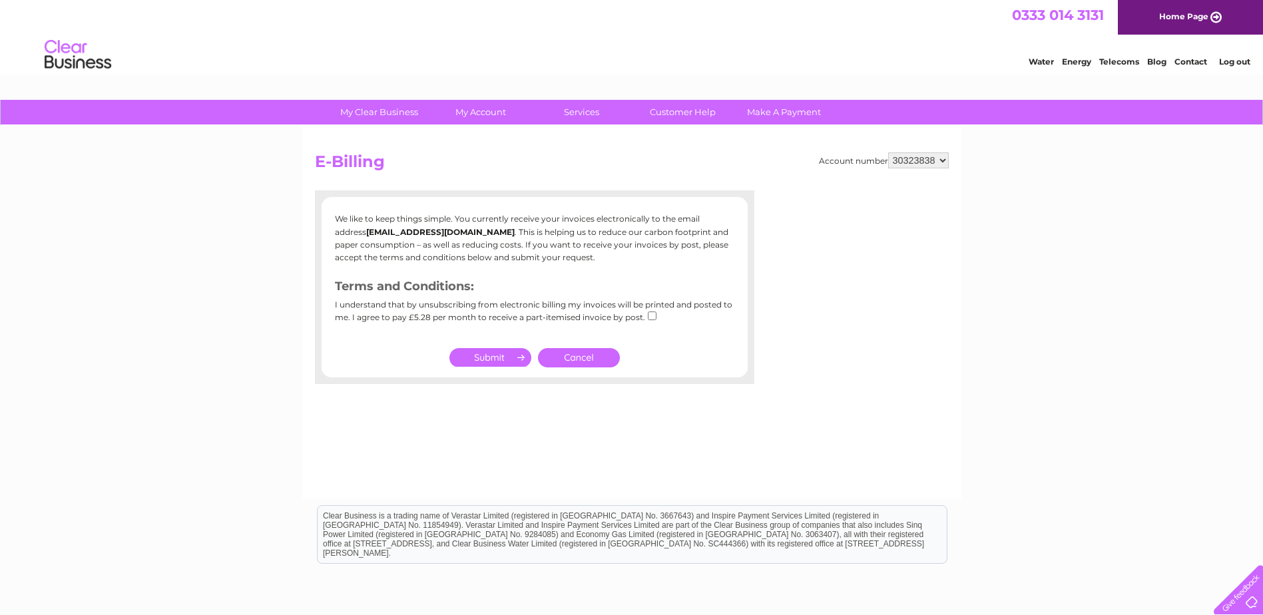
click at [905, 164] on select "30323838" at bounding box center [918, 160] width 61 height 16
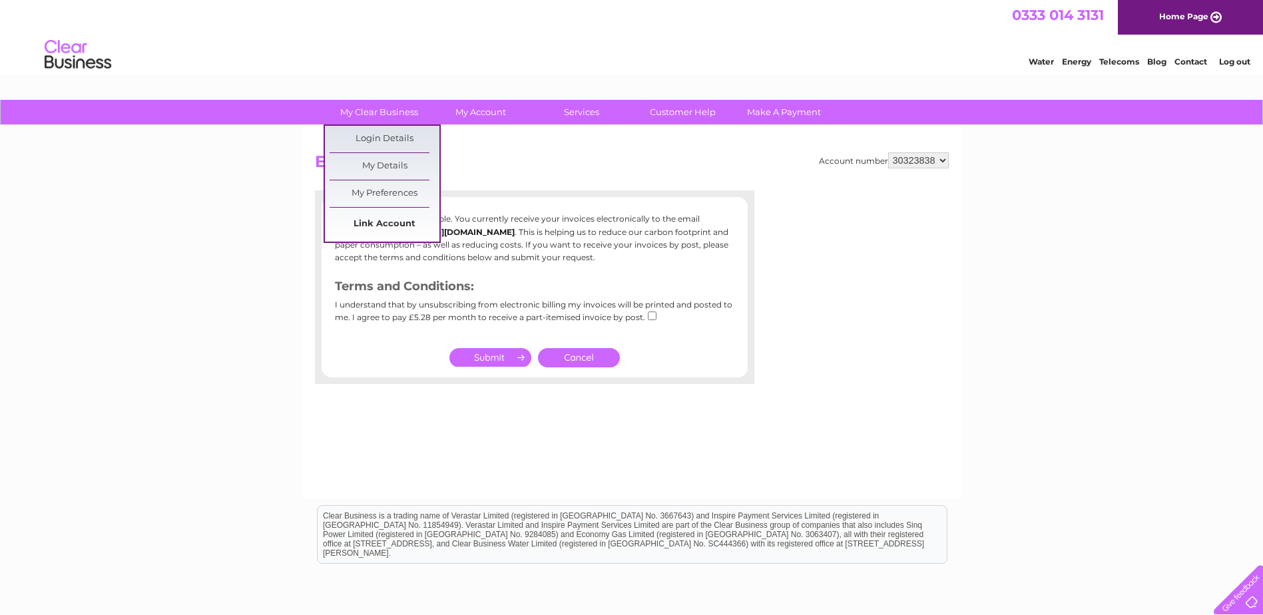
click at [360, 224] on link "Link Account" at bounding box center [385, 224] width 110 height 27
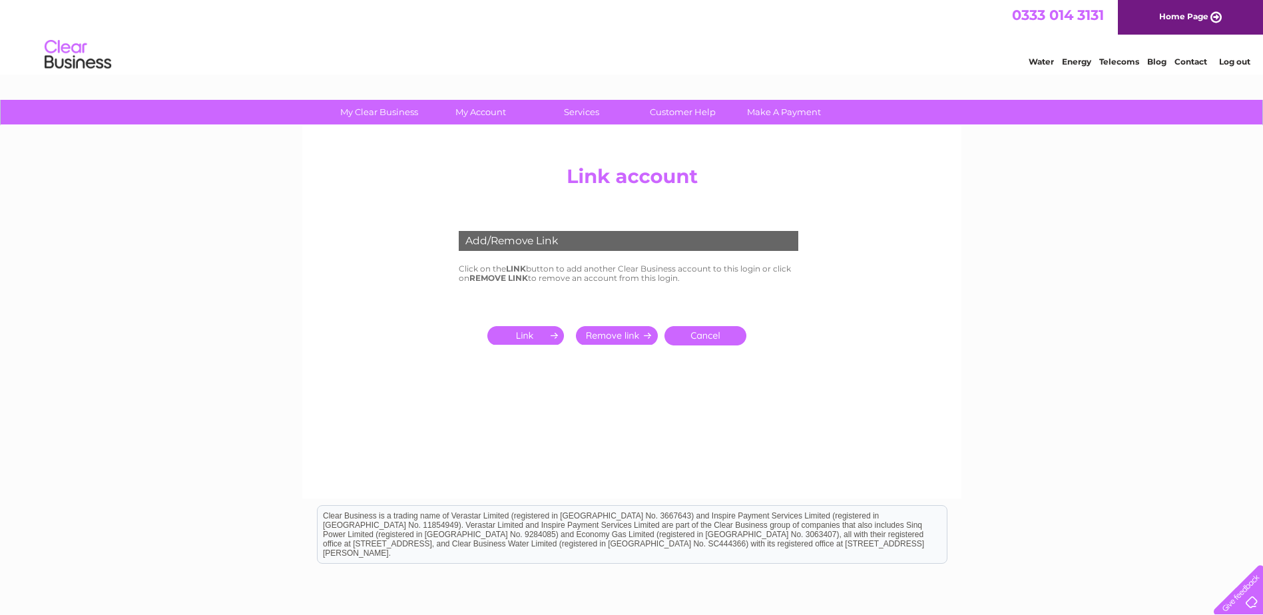
click at [520, 331] on input "submit" at bounding box center [528, 335] width 82 height 19
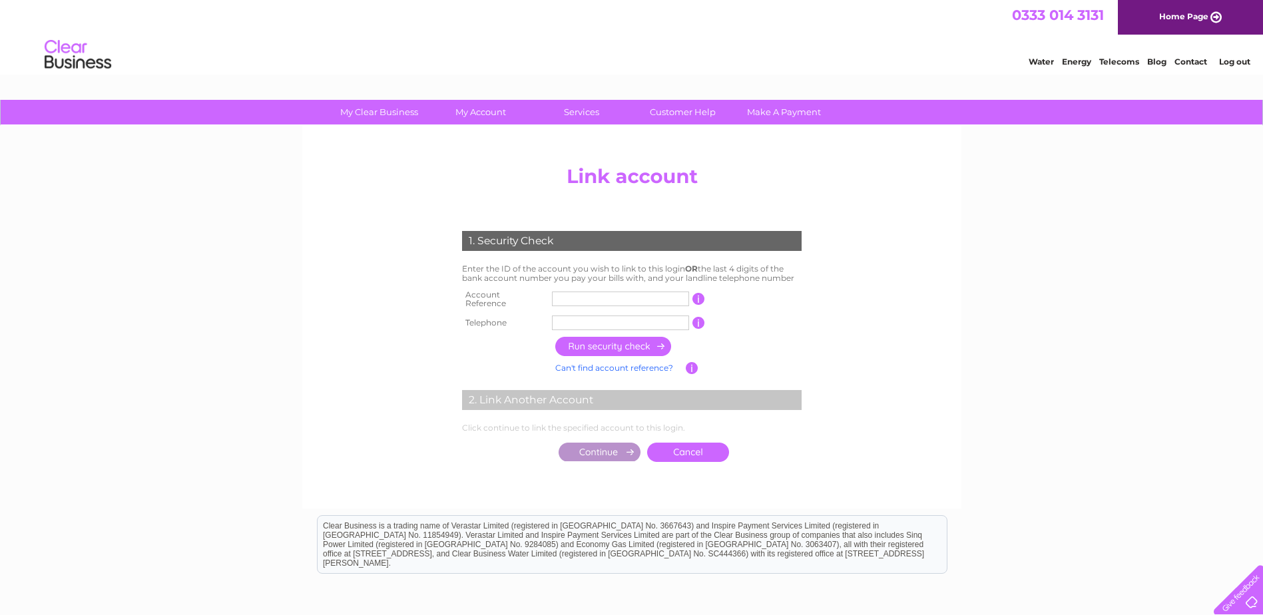
click at [560, 296] on input "text" at bounding box center [620, 299] width 137 height 15
type input "1155903"
click at [571, 319] on input "text" at bounding box center [620, 323] width 137 height 15
click at [589, 346] on input "button" at bounding box center [613, 346] width 117 height 19
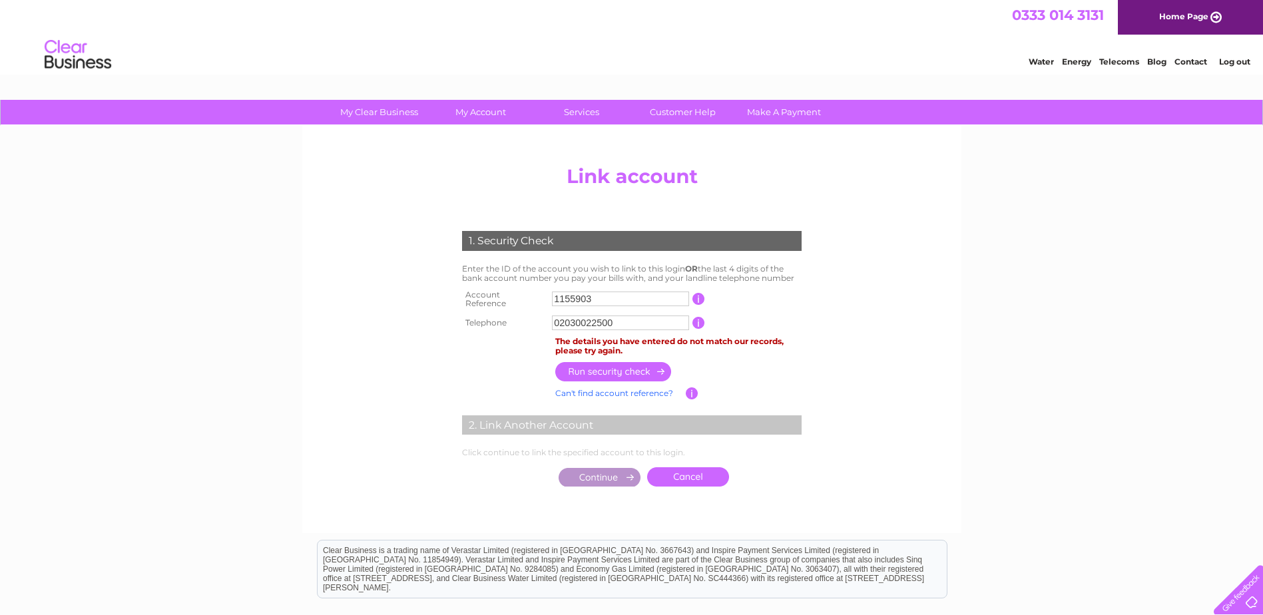
click at [571, 317] on input "02030022500" at bounding box center [620, 323] width 137 height 15
click at [591, 318] on input "02030022500" at bounding box center [620, 323] width 137 height 15
type input "01212556227"
click at [602, 367] on input "button" at bounding box center [613, 371] width 117 height 19
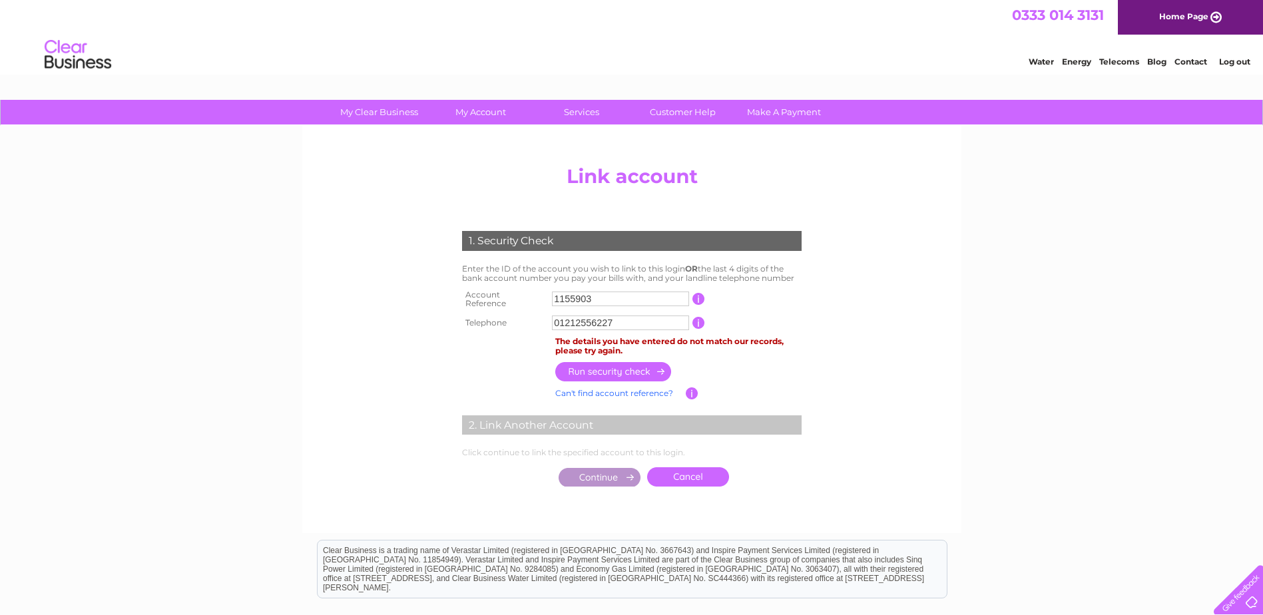
click at [581, 294] on input "1155903" at bounding box center [620, 299] width 137 height 15
click at [1242, 57] on link "Log out" at bounding box center [1234, 62] width 31 height 10
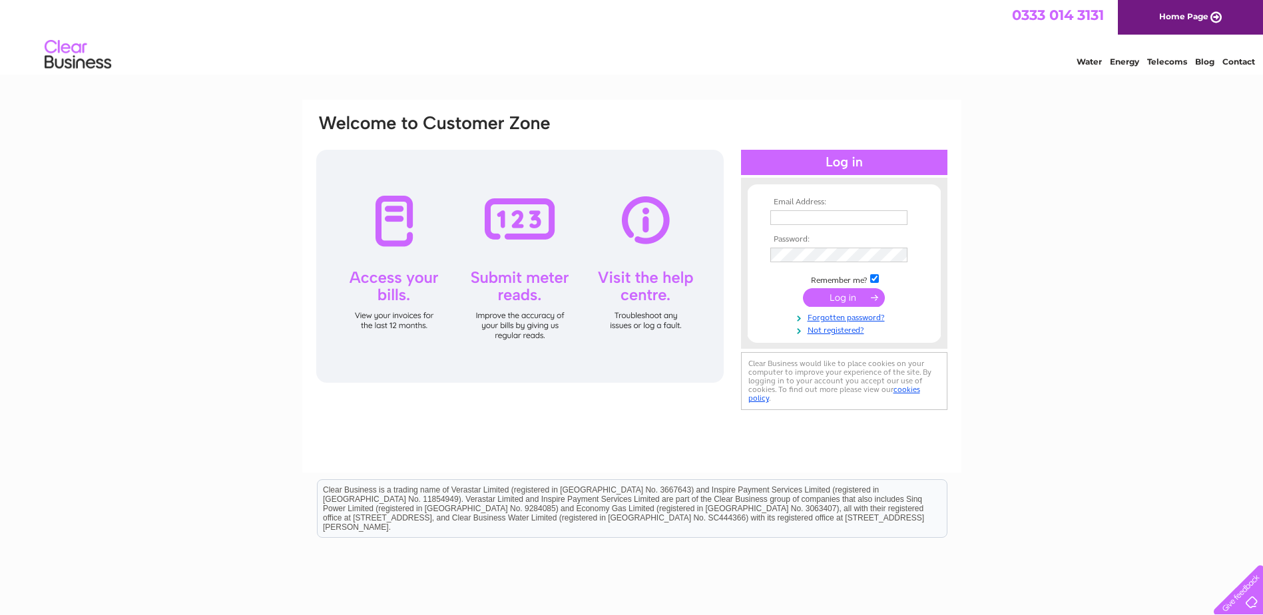
click at [786, 218] on input "text" at bounding box center [838, 217] width 137 height 15
type input "[EMAIL_ADDRESS][DOMAIN_NAME]"
click at [828, 302] on input "submit" at bounding box center [844, 299] width 82 height 19
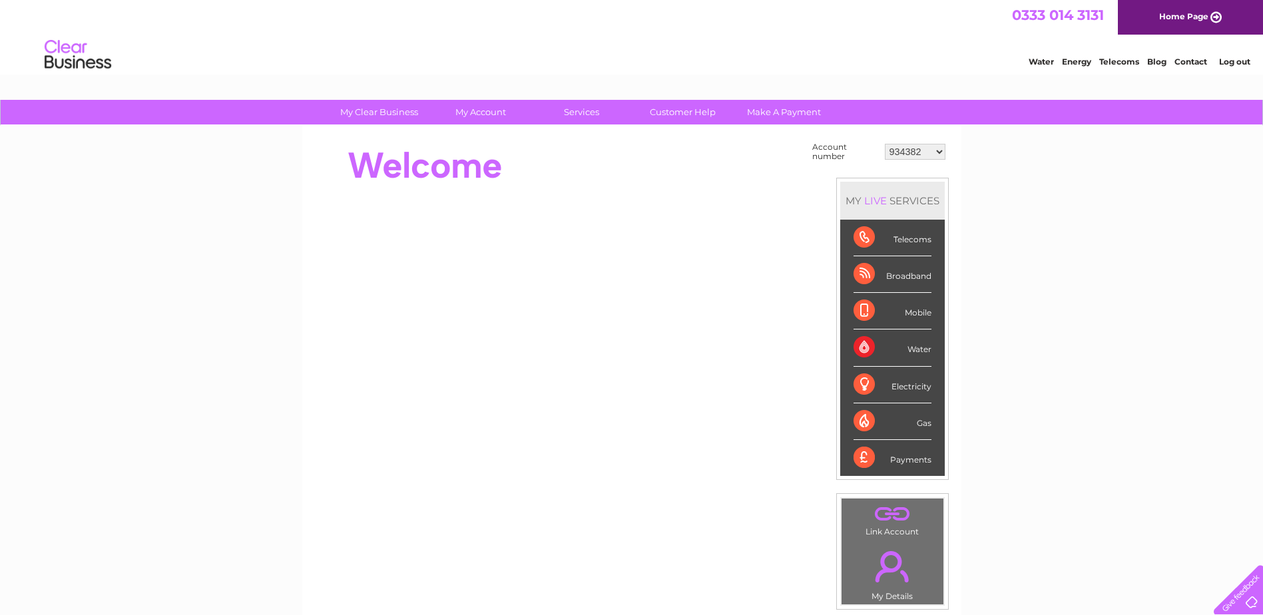
click at [901, 146] on select "934382 1156384 30320130 30323838" at bounding box center [915, 152] width 61 height 16
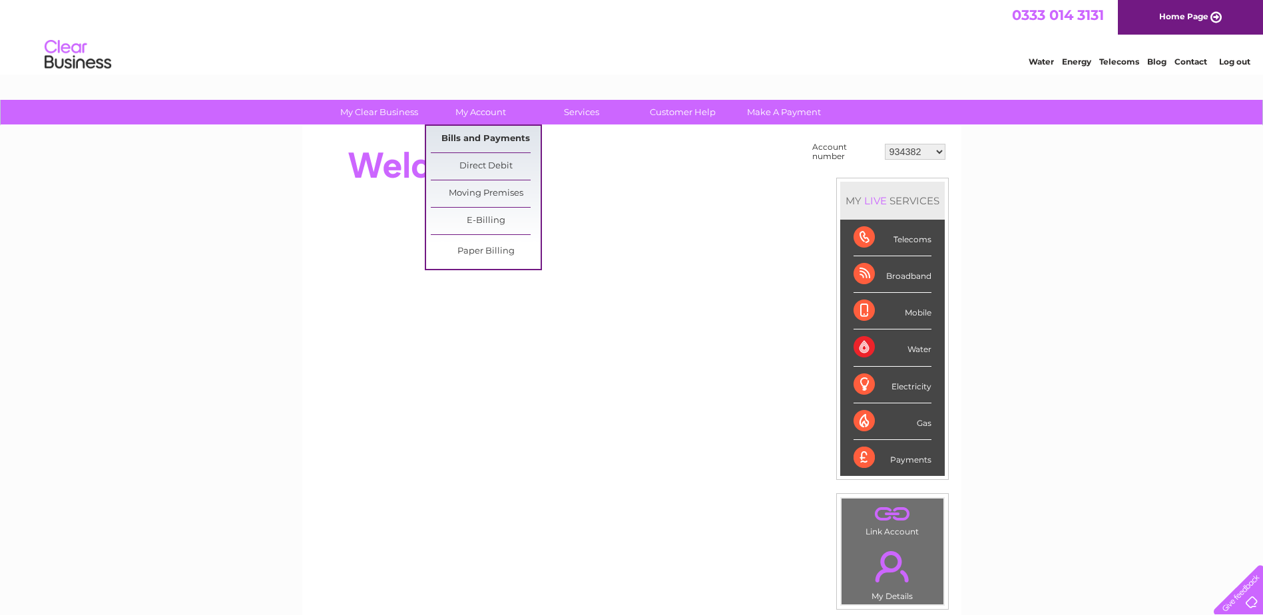
click at [459, 133] on link "Bills and Payments" at bounding box center [486, 139] width 110 height 27
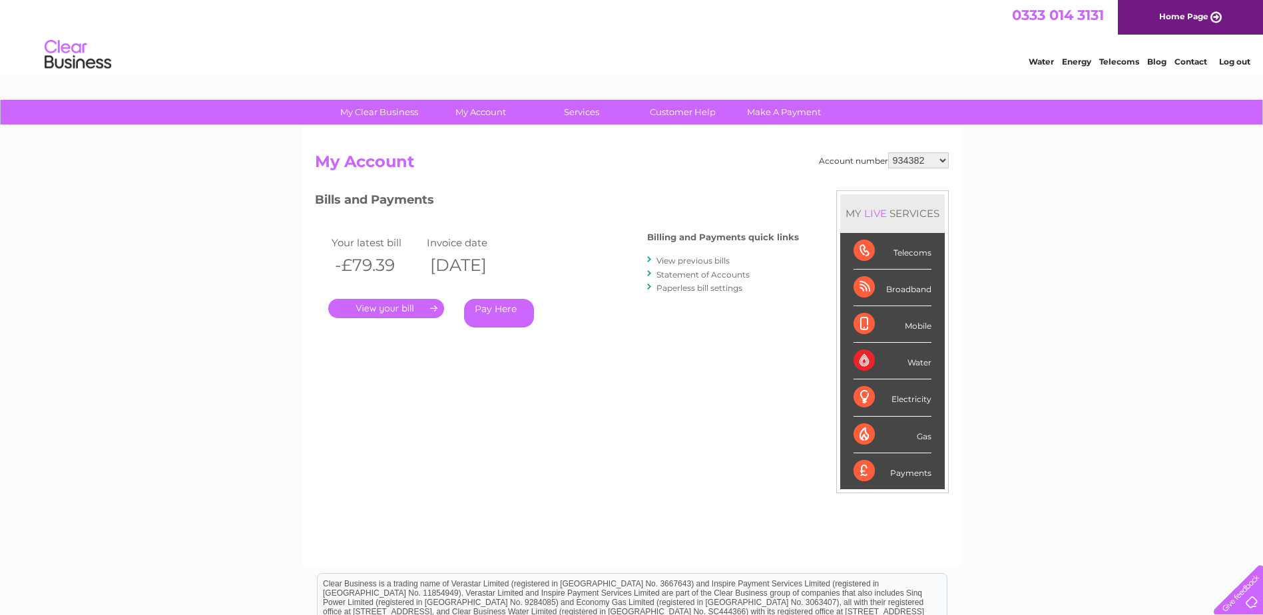
drag, startPoint x: 0, startPoint y: 0, endPoint x: 909, endPoint y: 160, distance: 923.3
click at [909, 160] on select "934382 1156384 30320130 30323838" at bounding box center [918, 160] width 61 height 16
click at [674, 271] on link "Statement of Accounts" at bounding box center [702, 275] width 93 height 10
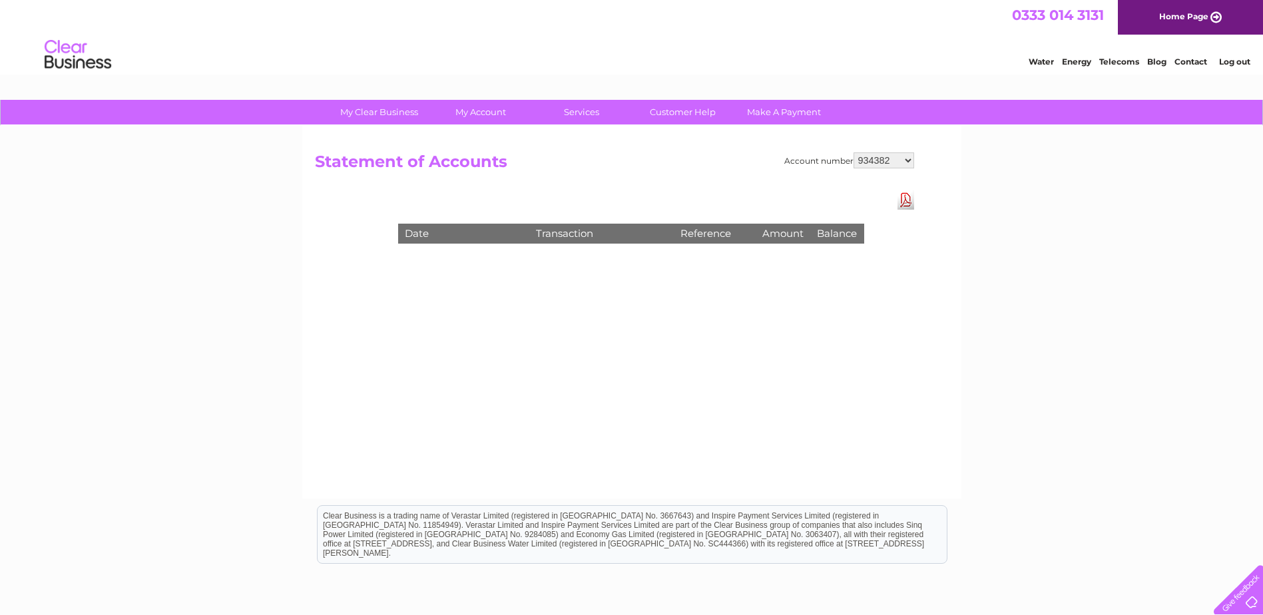
click at [889, 158] on select "934382 1156384 30320130 30323838" at bounding box center [883, 160] width 61 height 16
drag, startPoint x: 537, startPoint y: 196, endPoint x: 582, endPoint y: 193, distance: 45.3
click at [537, 196] on div "Date Transaction Reference Amount Balance" at bounding box center [631, 219] width 533 height 59
click at [875, 162] on select "934382 1156384 30320130 30323838" at bounding box center [883, 160] width 61 height 16
select select "1156384"
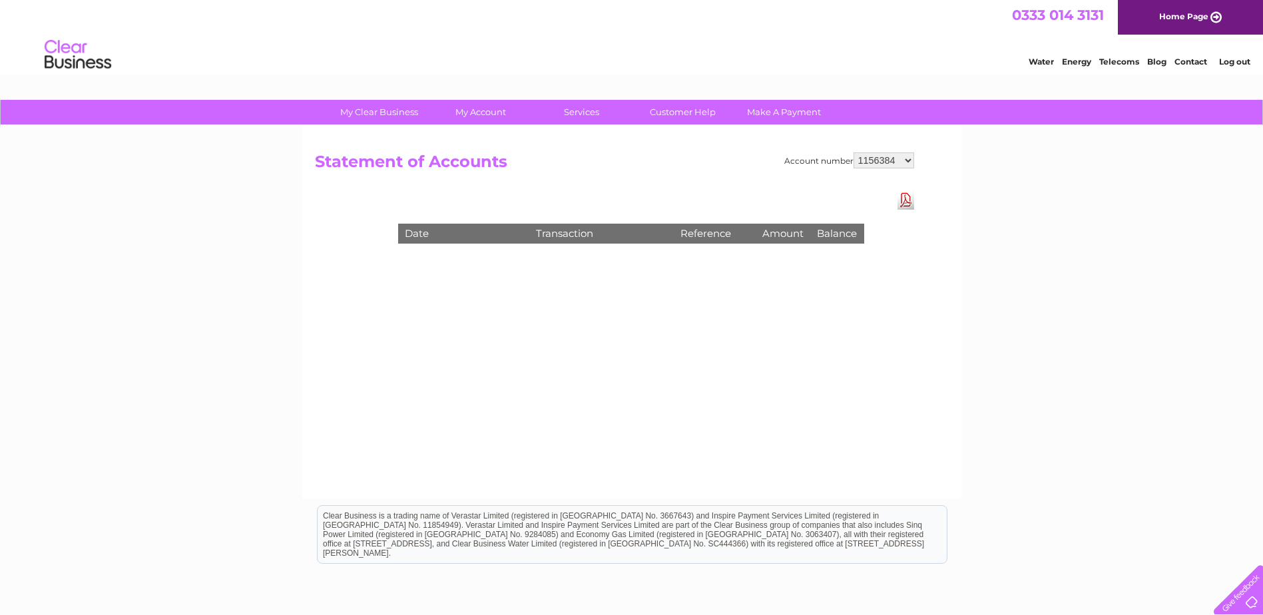
click at [853, 152] on select "934382 1156384 30320130 30323838" at bounding box center [883, 160] width 61 height 16
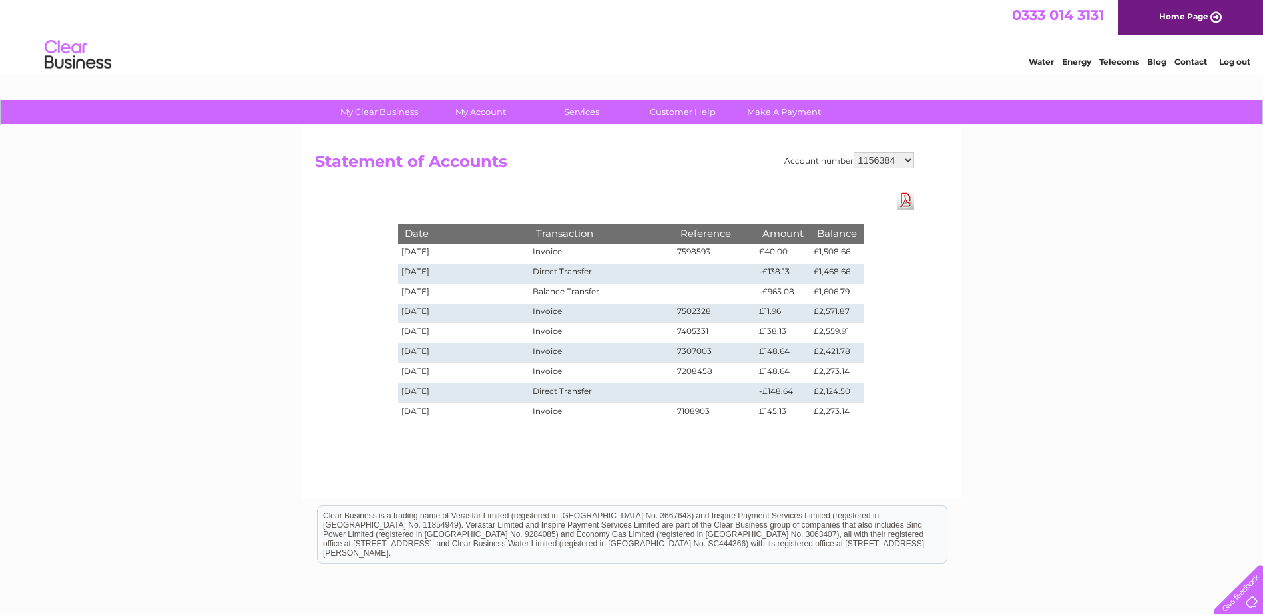
click at [881, 160] on select "934382 1156384 30320130 30323838" at bounding box center [883, 160] width 61 height 16
select select "30320130"
click at [853, 152] on select "934382 1156384 30320130 30323838" at bounding box center [883, 160] width 61 height 16
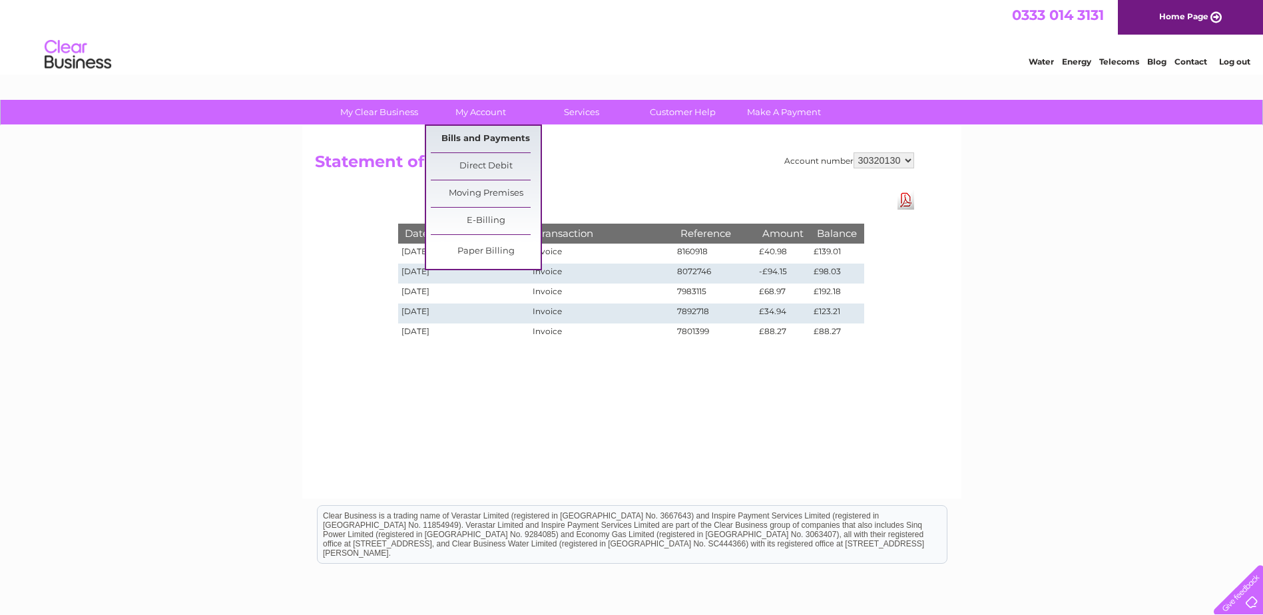
click at [475, 137] on link "Bills and Payments" at bounding box center [486, 139] width 110 height 27
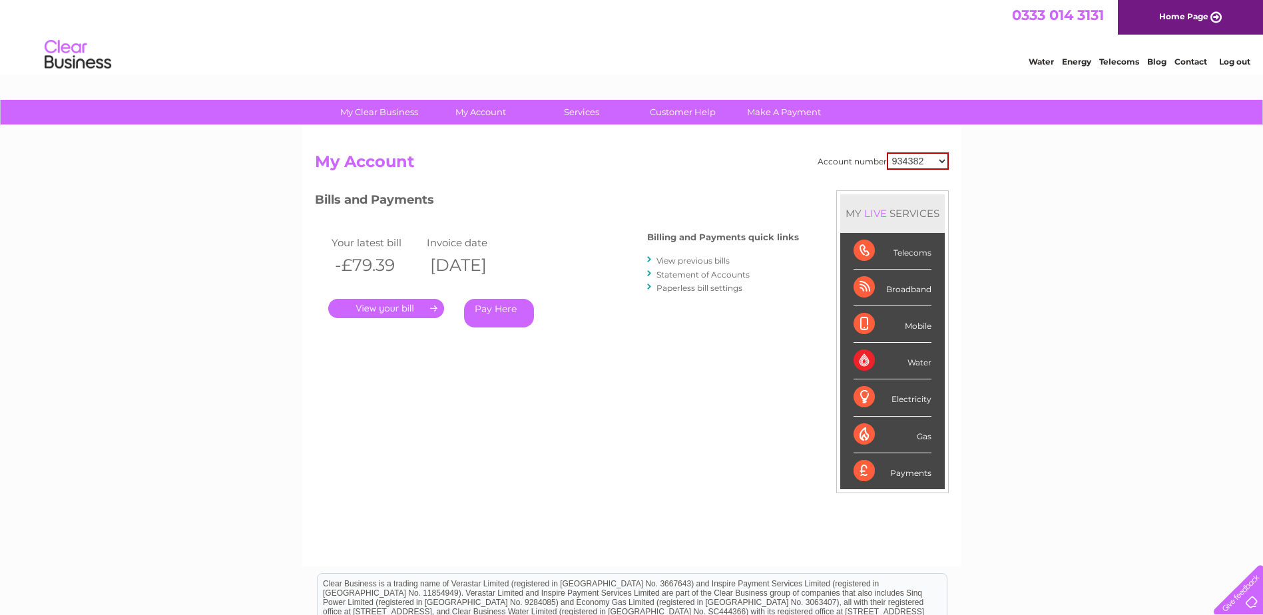
click at [919, 168] on select "934382 1156384 30320130 30323838" at bounding box center [918, 160] width 62 height 17
select select "30320130"
click at [887, 152] on select "934382 1156384 30320130 30323838" at bounding box center [918, 160] width 62 height 17
click at [383, 308] on link "." at bounding box center [386, 308] width 116 height 19
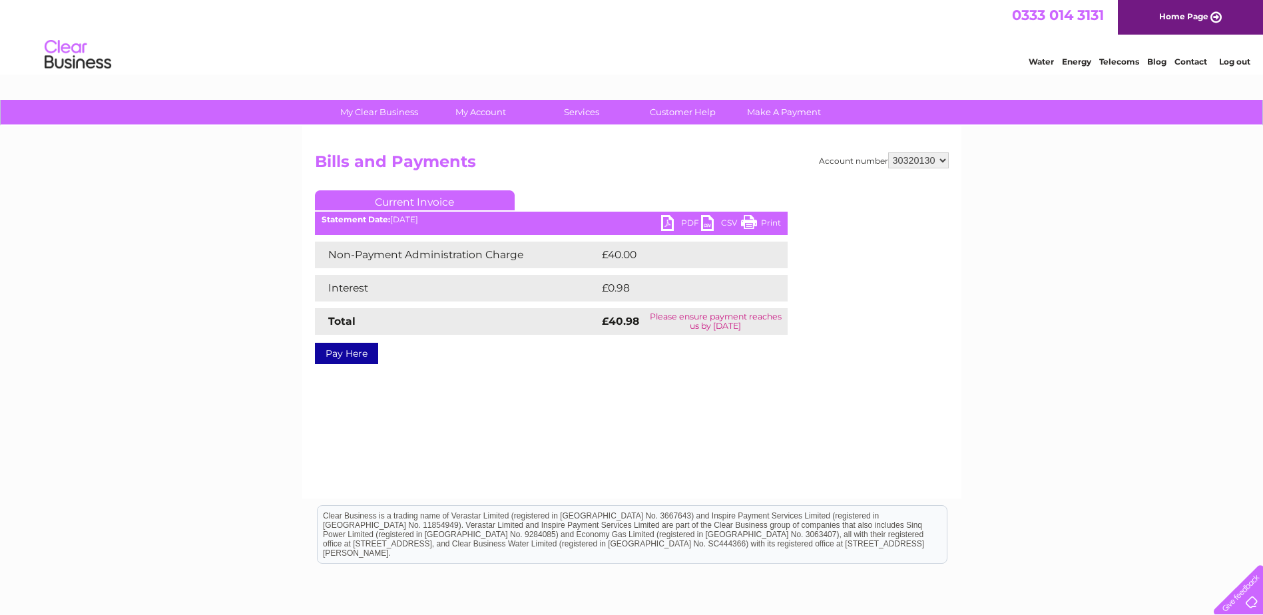
click at [901, 159] on select "934382 1156384 30320130 30323838" at bounding box center [918, 160] width 61 height 16
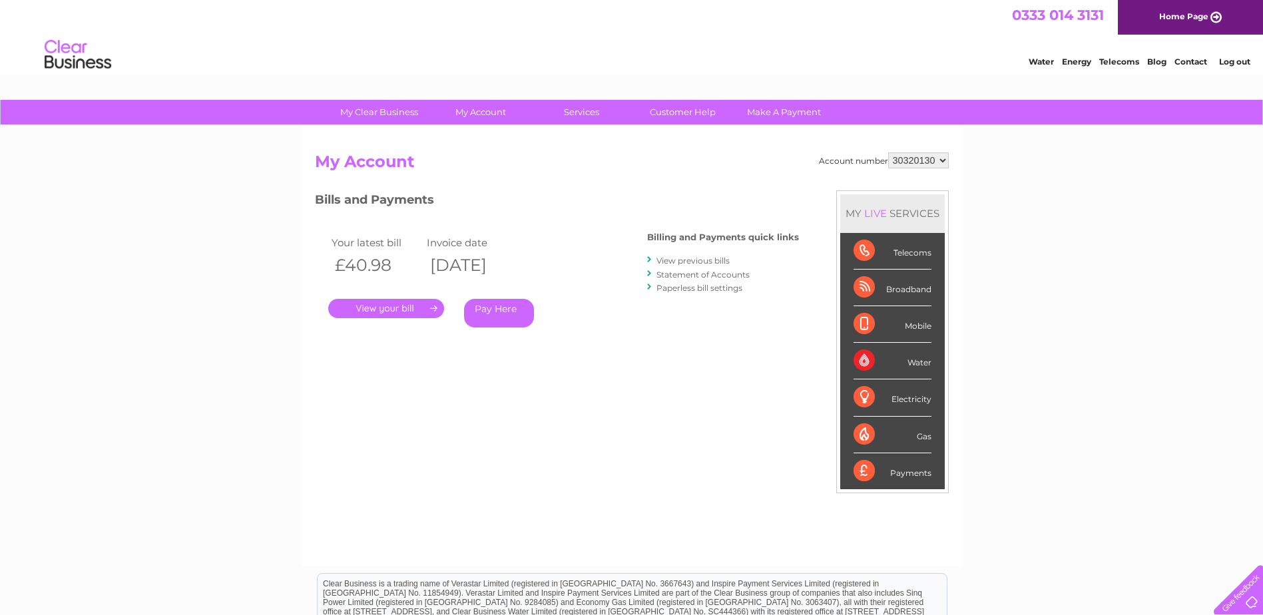
click at [918, 164] on select "934382 1156384 30320130 30323838" at bounding box center [918, 160] width 61 height 16
click at [678, 258] on link "View previous bills" at bounding box center [692, 261] width 73 height 10
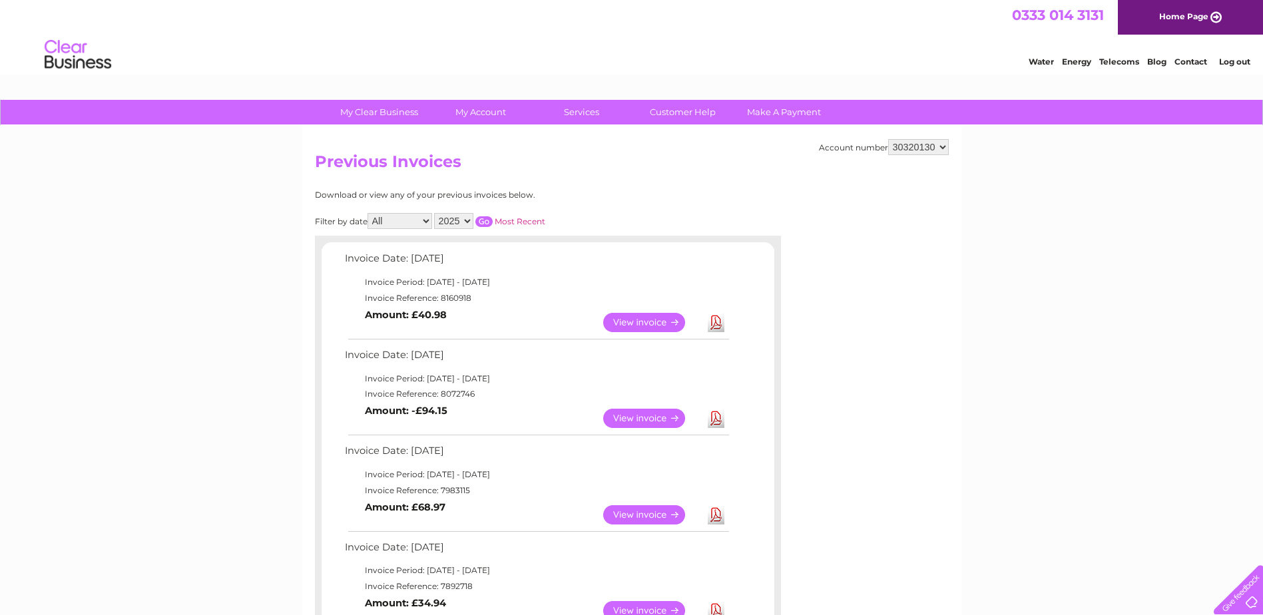
click at [891, 146] on select "934382 1156384 30320130 30323838" at bounding box center [918, 147] width 61 height 16
click at [716, 220] on div "Download or view any of your previous invoices below. Filter by date All June J…" at bounding box center [548, 484] width 466 height 589
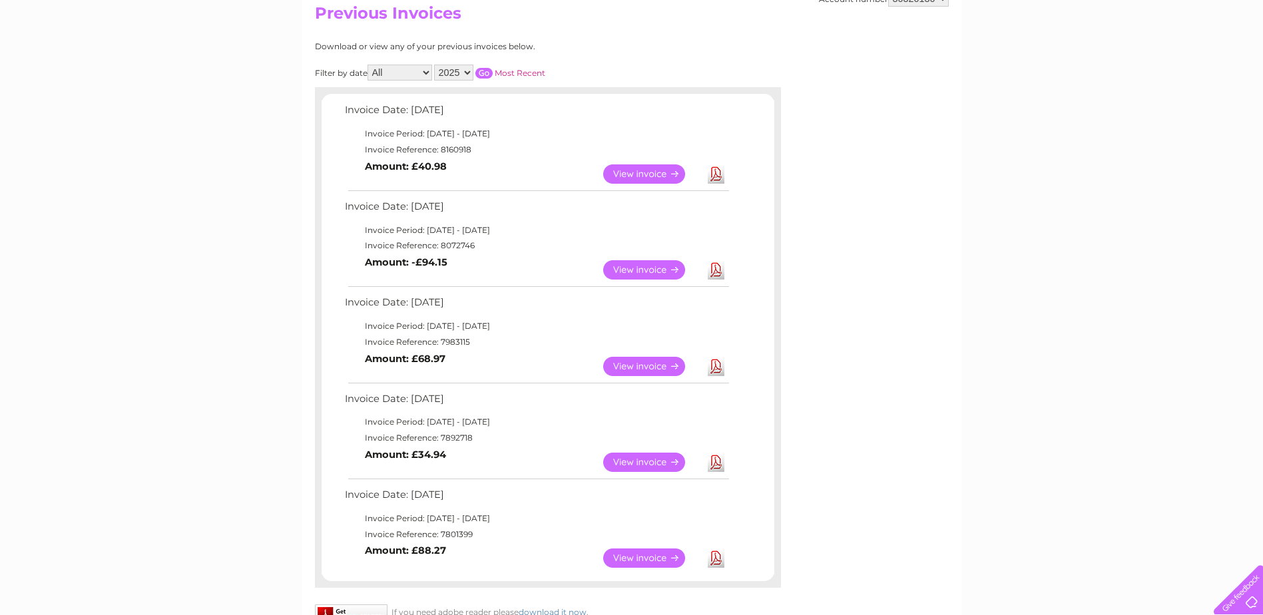
scroll to position [200, 0]
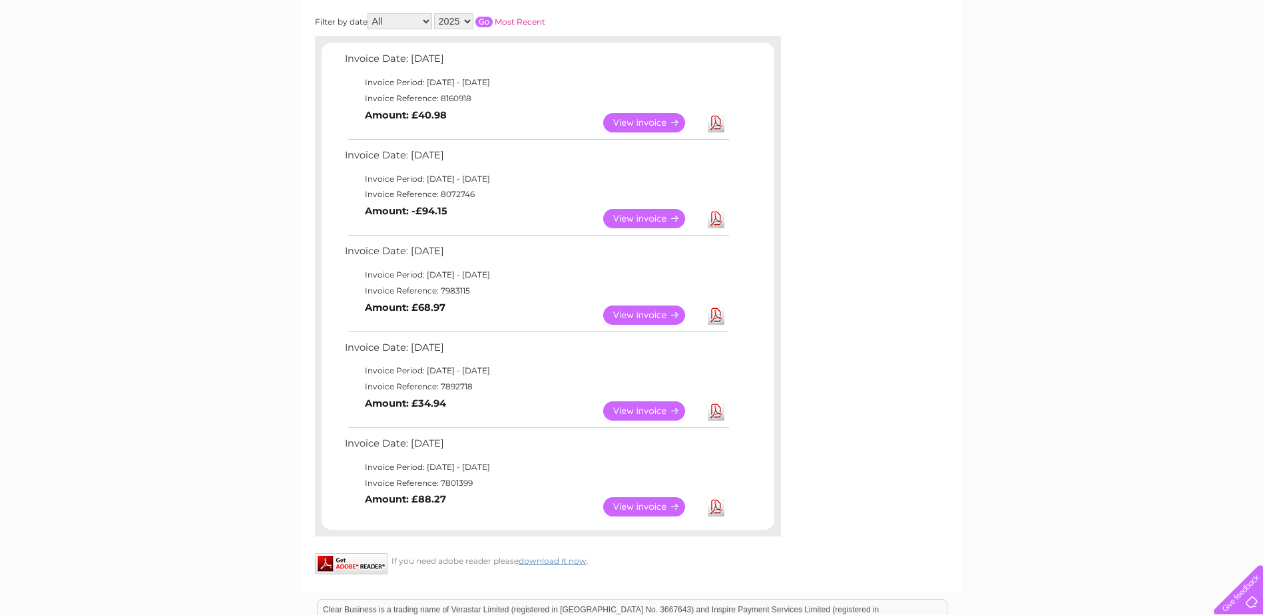
click at [712, 317] on link "Download" at bounding box center [716, 315] width 17 height 19
click at [859, 288] on div "Account number 934382 1156384 30320130 30323838 Previous Invoices Download or v…" at bounding box center [631, 259] width 659 height 666
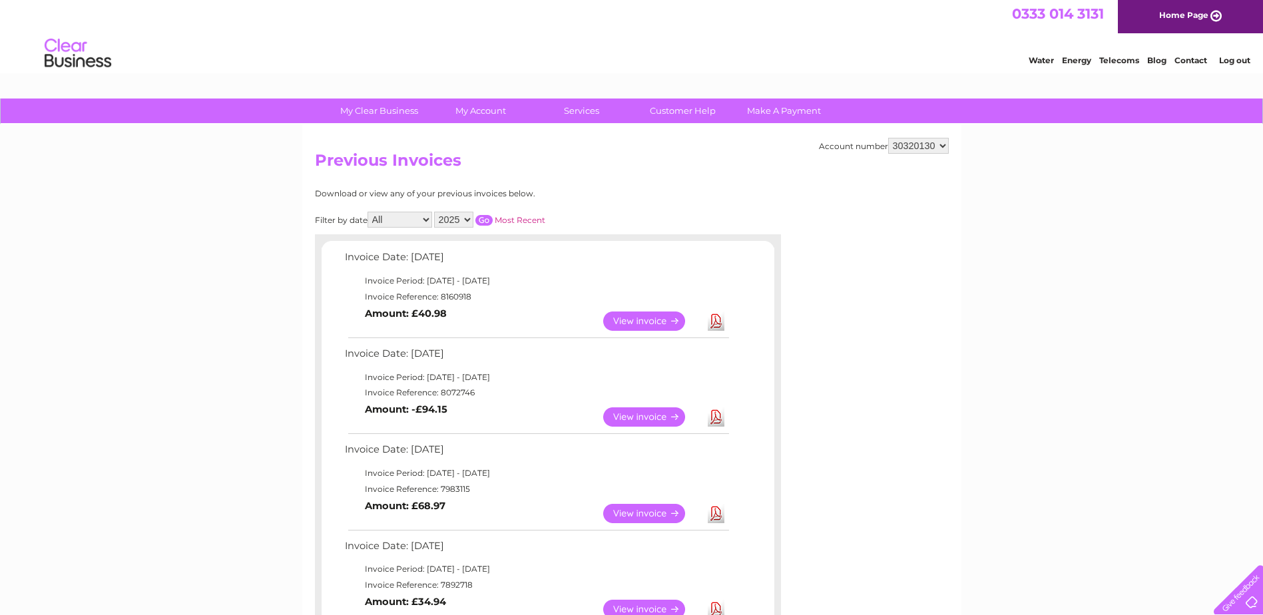
scroll to position [0, 0]
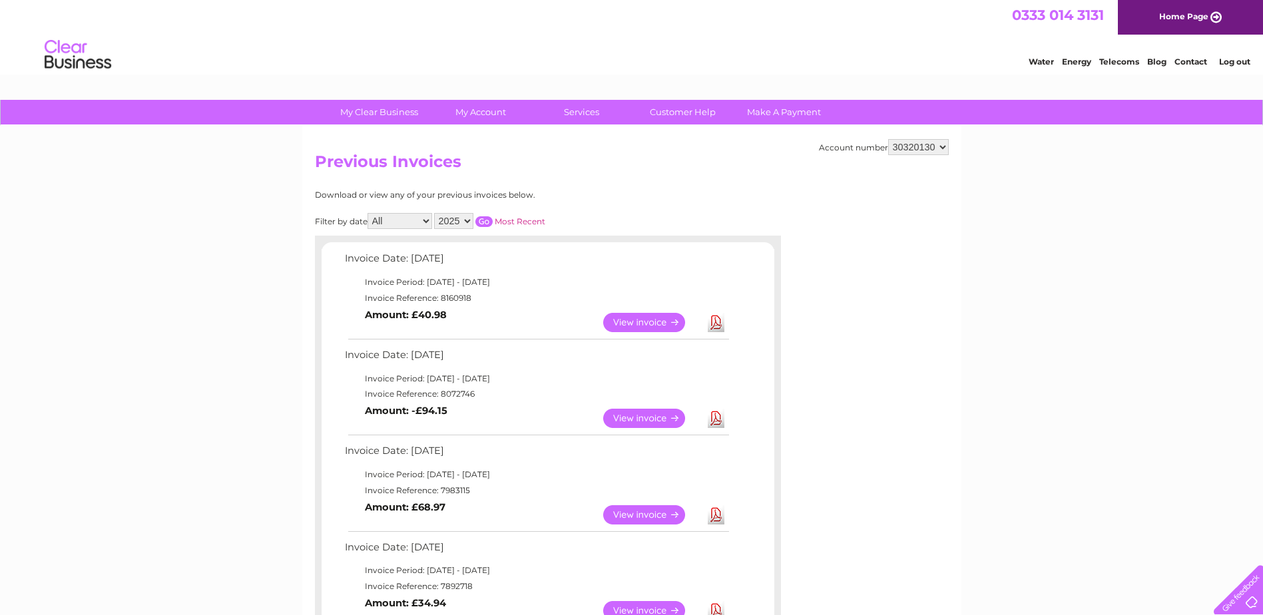
click at [716, 417] on link "Download" at bounding box center [716, 418] width 17 height 19
drag, startPoint x: 549, startPoint y: 165, endPoint x: 542, endPoint y: 158, distance: 9.9
click at [547, 164] on h2 "Previous Invoices" at bounding box center [632, 164] width 634 height 25
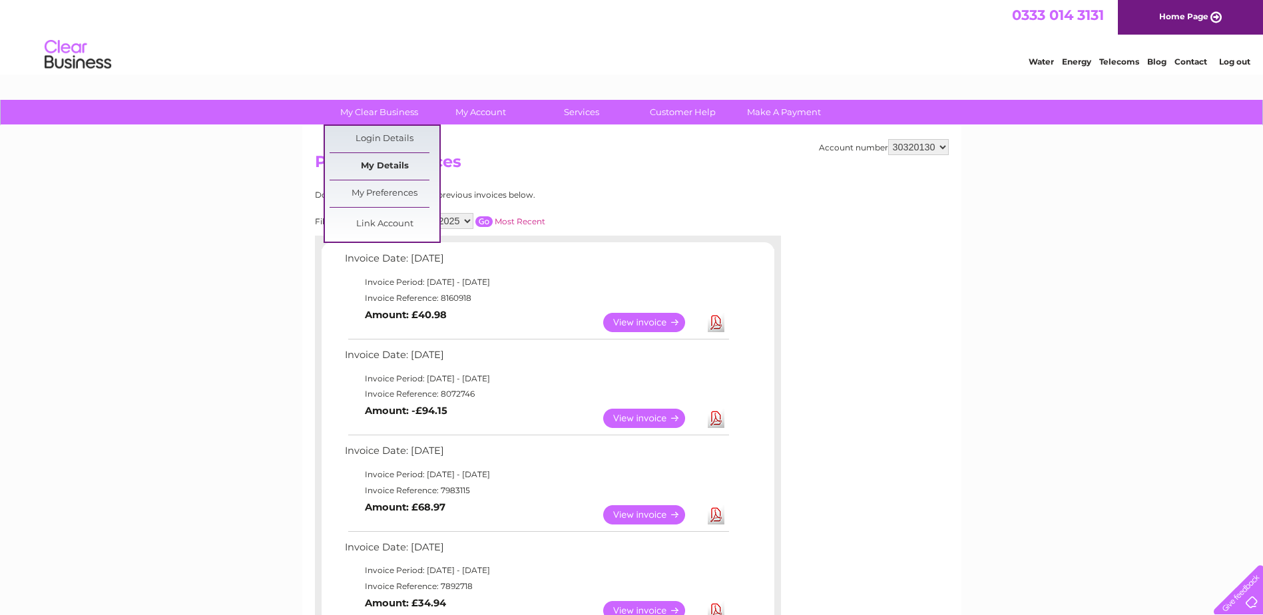
click at [374, 163] on link "My Details" at bounding box center [385, 166] width 110 height 27
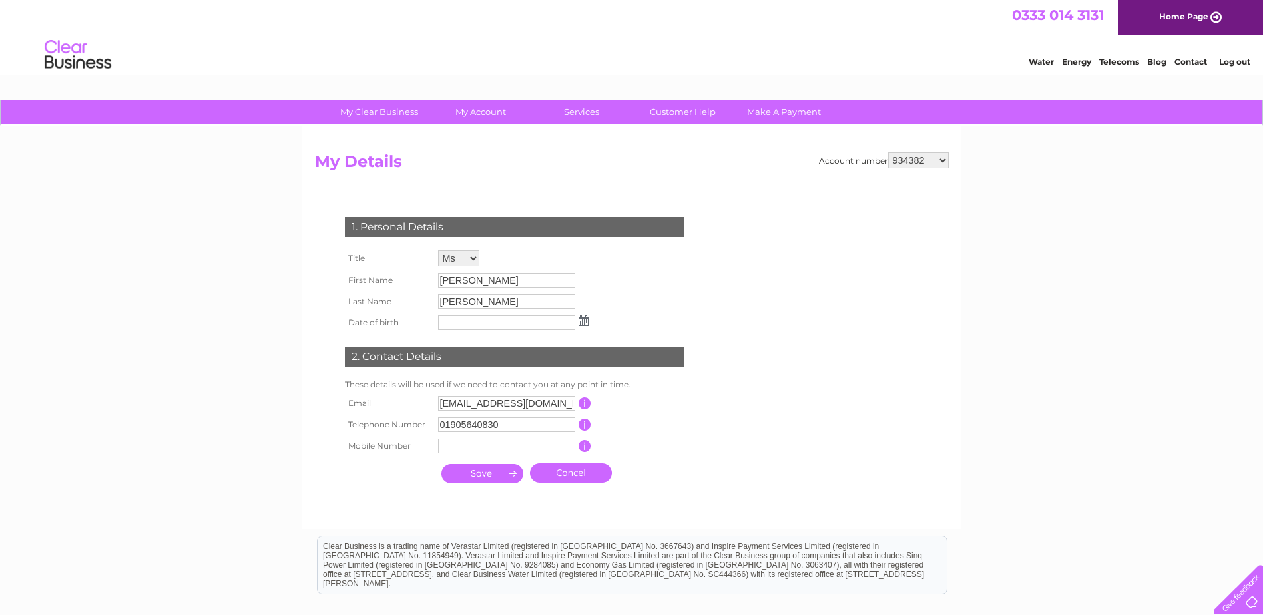
click at [924, 161] on select "934382 1156384 30320130 30323838" at bounding box center [918, 160] width 61 height 16
select select "30320130"
click at [888, 152] on select "934382 1156384 30320130 30323838" at bounding box center [918, 160] width 61 height 16
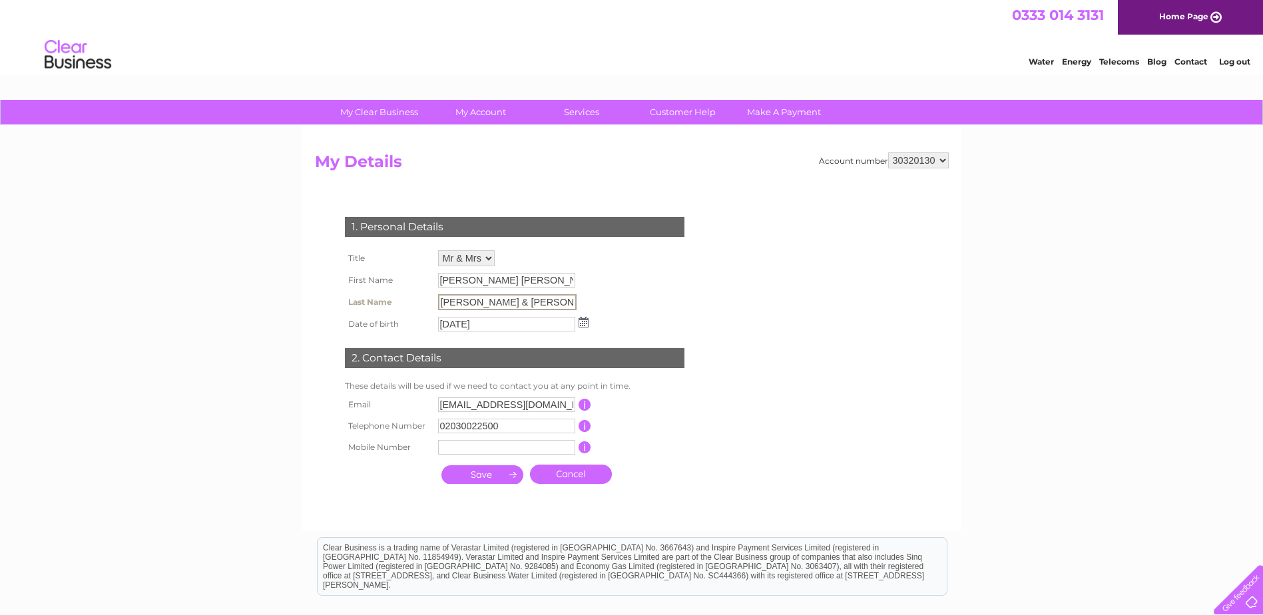
click at [469, 302] on input "ANSELME & PELLATT" at bounding box center [507, 302] width 138 height 16
click at [499, 330] on input "30/11/1990" at bounding box center [507, 324] width 138 height 16
click at [532, 279] on input "Jerome Christian Kathleen & Richard Alexander" at bounding box center [507, 281] width 138 height 16
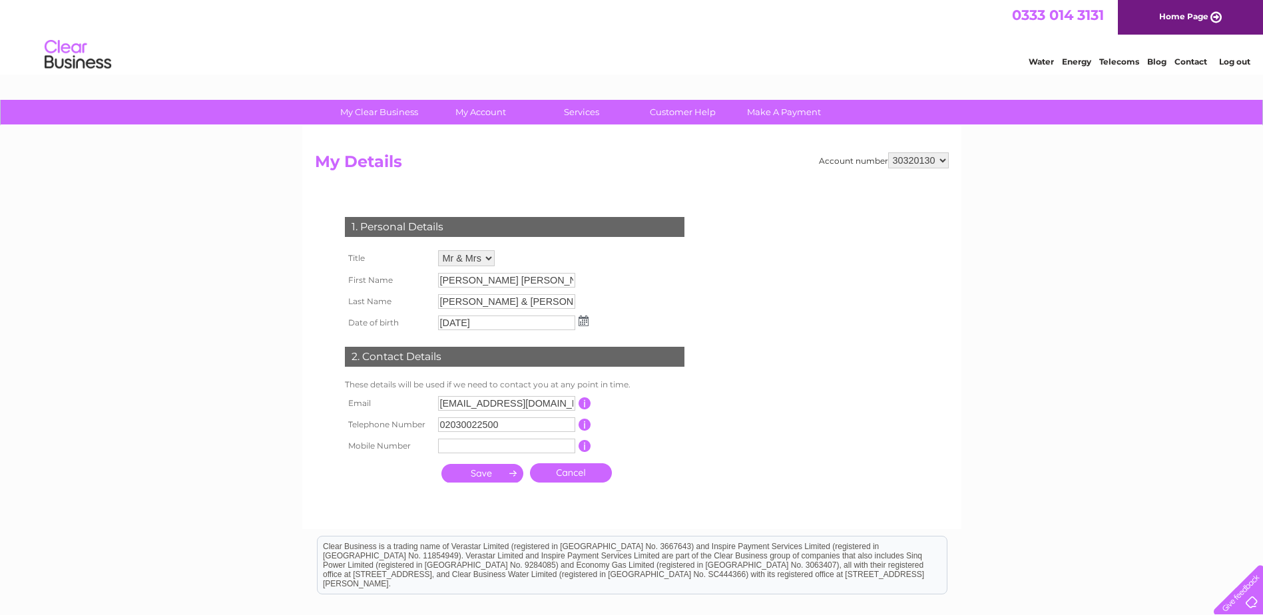
drag, startPoint x: 532, startPoint y: 279, endPoint x: 638, endPoint y: 284, distance: 106.7
click at [638, 284] on div "1. Personal Details Title Mr Mrs Ms Miss Dr Rev Prof Other Mr & Mrs First Name …" at bounding box center [517, 347] width 405 height 286
click at [479, 142] on div "Account number 934382 1156384 30320130 30323838 My Details 1. Personal Details …" at bounding box center [631, 327] width 659 height 403
click at [472, 171] on h2 "My Details" at bounding box center [632, 164] width 634 height 25
click at [471, 155] on h2 "My Details" at bounding box center [632, 164] width 634 height 25
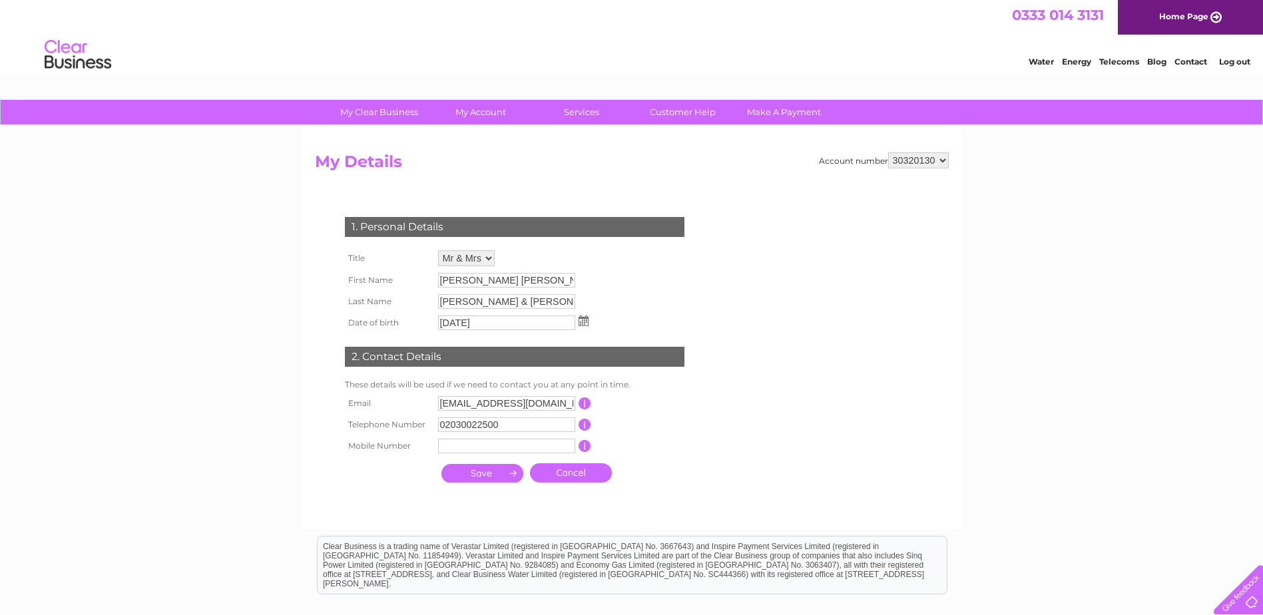
click at [553, 183] on form "Account number 934382 1156384 30320130 30323838 My Details 1. Personal Details …" at bounding box center [632, 333] width 634 height 363
click at [905, 166] on select "934382 1156384 30320130 30323838" at bounding box center [918, 160] width 61 height 16
click at [1238, 64] on link "Log out" at bounding box center [1234, 62] width 31 height 10
